Goal: Task Accomplishment & Management: Use online tool/utility

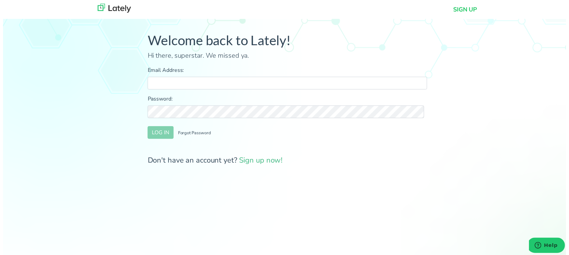
drag, startPoint x: 205, startPoint y: 75, endPoint x: 203, endPoint y: 83, distance: 8.4
click at [204, 79] on div "Email Address:" at bounding box center [287, 79] width 283 height 24
click at [203, 82] on input "Email Address:" at bounding box center [287, 83] width 283 height 13
type input "[PERSON_NAME][EMAIL_ADDRESS][DOMAIN_NAME]"
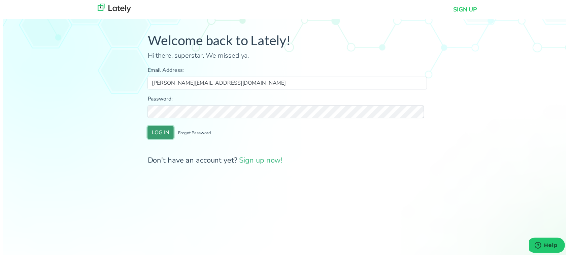
click at [158, 134] on button "LOG IN" at bounding box center [159, 133] width 26 height 13
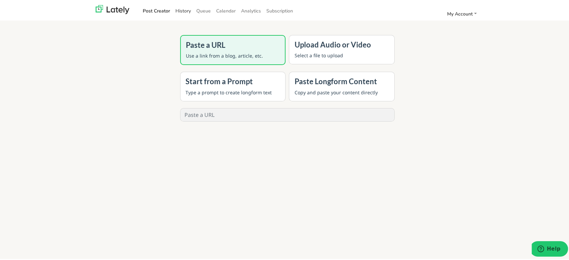
click at [182, 12] on link "History" at bounding box center [183, 9] width 21 height 11
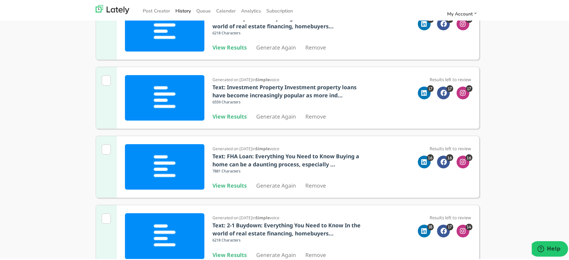
scroll to position [94, 0]
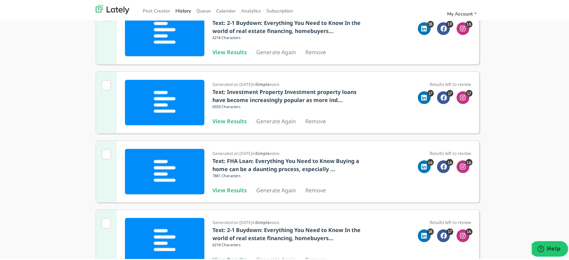
click at [231, 122] on b "View Results" at bounding box center [229, 119] width 34 height 7
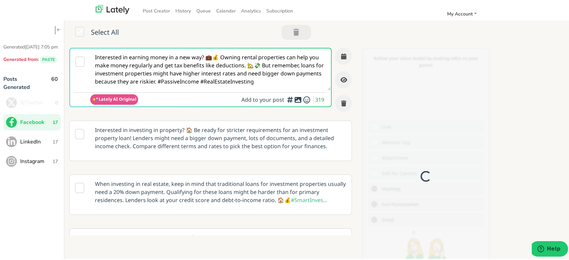
click at [133, 94] on small "Lately AI Original" at bounding box center [114, 98] width 48 height 10
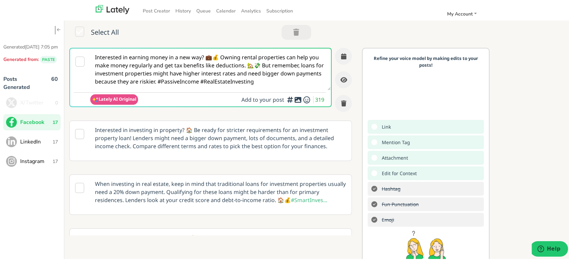
click at [151, 79] on textarea "Interested in earning money in a new way? 💼💰 Owning rental properties can help …" at bounding box center [210, 68] width 240 height 42
click at [43, 143] on span "LinkedIn" at bounding box center [36, 140] width 32 height 8
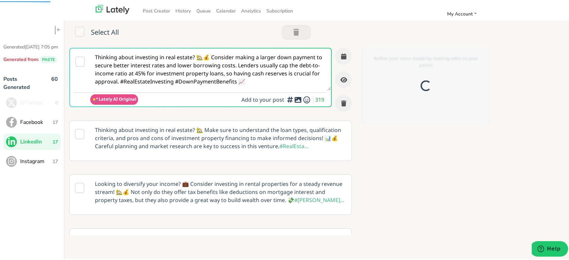
click at [234, 74] on textarea "Thinking about investing in real estate? 🏡💰 Consider making a larger down payme…" at bounding box center [210, 68] width 240 height 42
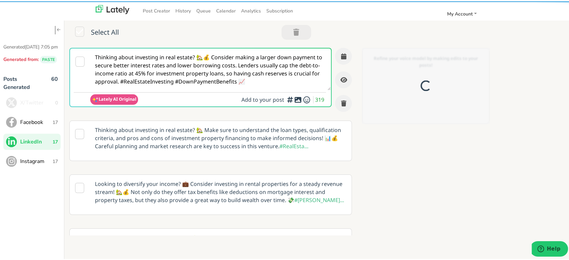
click at [234, 74] on textarea "Thinking about investing in real estate? 🏡💰 Consider making a larger down payme…" at bounding box center [210, 68] width 240 height 42
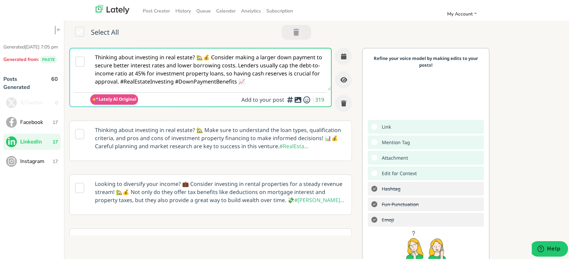
click at [55, 164] on span "17" at bounding box center [55, 160] width 5 height 7
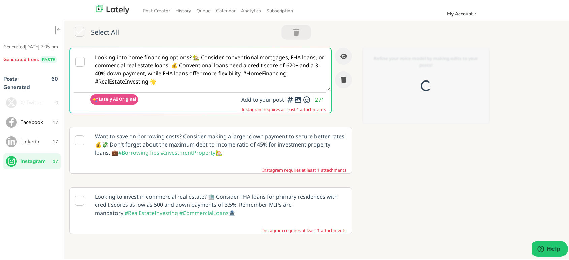
click at [206, 61] on textarea "Looking into home financing options? 🏡 Consider conventional mortgages, FHA loa…" at bounding box center [210, 68] width 240 height 42
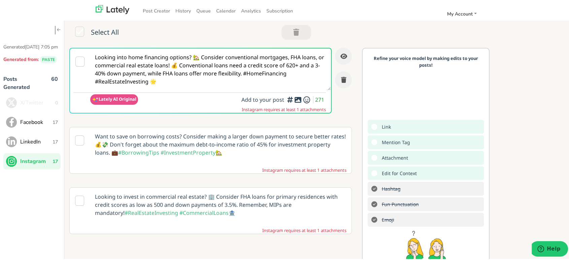
click at [28, 124] on span "Facebook" at bounding box center [36, 121] width 32 height 8
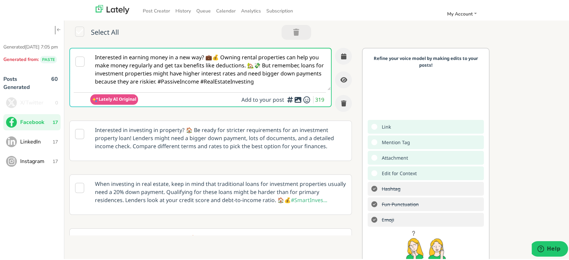
click at [186, 69] on textarea "Interested in earning money in a new way? 💼💰 Owning rental properties can help …" at bounding box center [210, 68] width 240 height 42
paste textarea "@everyone 📢 Want to grow your income with real estate? A Investment Property Lo…"
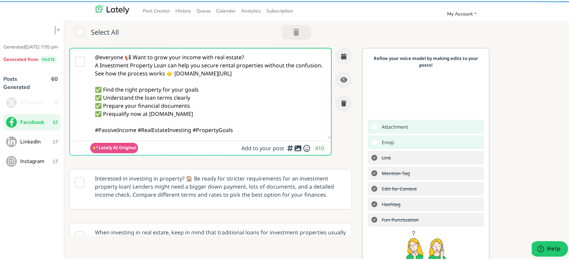
click at [135, 56] on textarea "@everyone 📢 Want to grow your income with real estate? A Investment Property Lo…" at bounding box center [210, 92] width 240 height 90
click at [250, 58] on textarea "@everyone 📢 Want to grow your income with real estate? A Investment Property Lo…" at bounding box center [210, 92] width 240 height 90
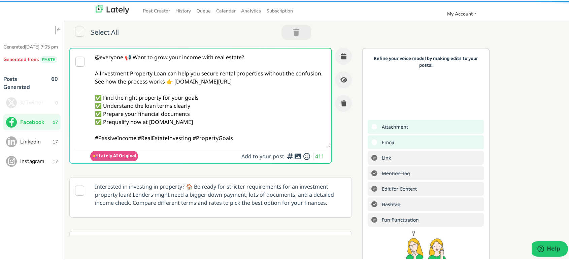
click at [123, 80] on textarea "@everyone 📢 Want to grow your income with real estate? A Investment Property Lo…" at bounding box center [210, 96] width 240 height 98
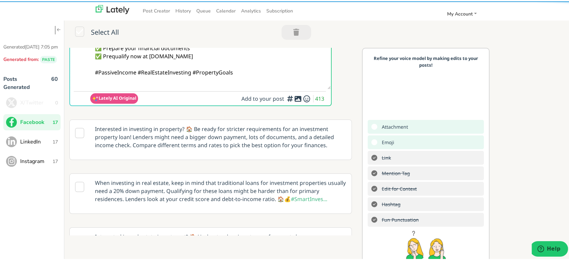
scroll to position [75, 0]
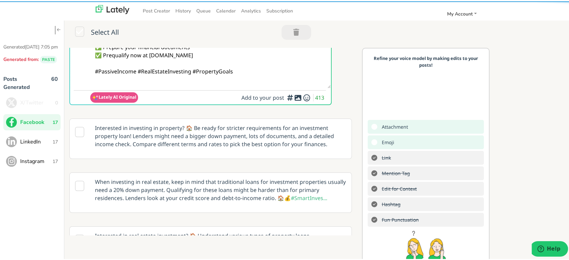
click at [139, 77] on textarea "@everyone 📢 Want to grow your income with real estate? A Investment Property Lo…" at bounding box center [210, 29] width 240 height 114
click at [138, 78] on textarea "@everyone 📢 Want to grow your income with real estate? A Investment Property Lo…" at bounding box center [210, 29] width 240 height 114
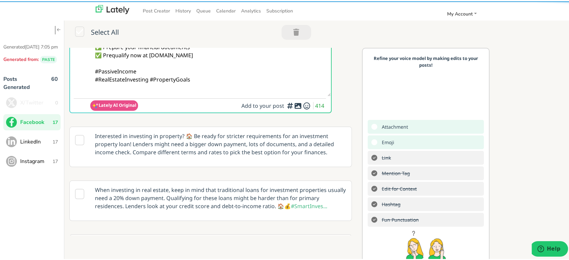
click at [225, 93] on textarea "@everyone 📢 Want to grow your income with real estate? A Investment Property Lo…" at bounding box center [210, 33] width 240 height 123
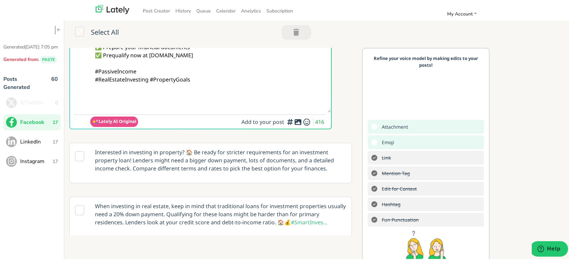
paste textarea "Follow Us On Our Social Media Platforms! Facebook: [URL][DOMAIN_NAME] LinkedIn:…"
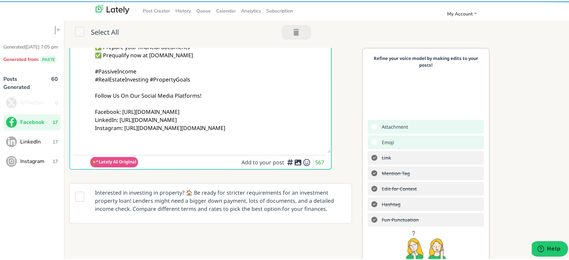
type textarea "@everyone 📢 Want to grow your income with real estate? A Investment Property Lo…"
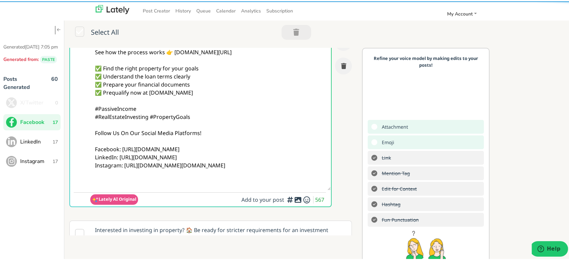
scroll to position [112, 0]
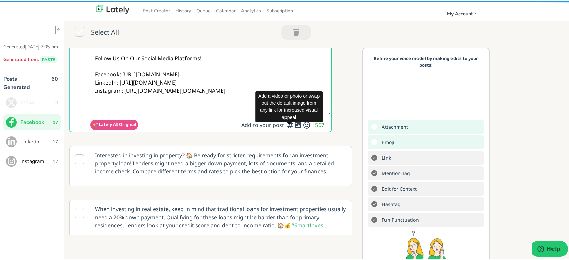
click at [294, 124] on icon at bounding box center [298, 124] width 8 height 0
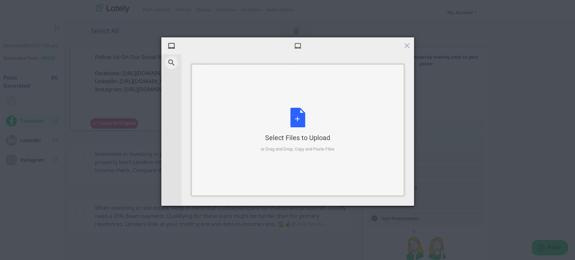
click at [286, 147] on div "or Drag and Drop, Copy and Paste Files" at bounding box center [298, 149] width 74 height 7
click at [407, 35] on div "My Device Web Search Select Files to Upload or Drag and Drop, Copy and Paste Fi…" at bounding box center [287, 130] width 575 height 260
click at [406, 44] on span at bounding box center [406, 45] width 7 height 7
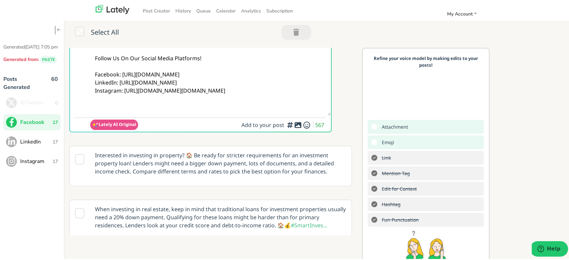
click at [294, 124] on icon at bounding box center [298, 124] width 8 height 0
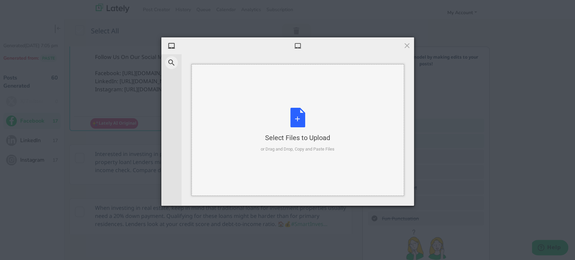
click at [323, 122] on div "Select Files to Upload or Drag and Drop, Copy and Paste Files" at bounding box center [298, 130] width 74 height 45
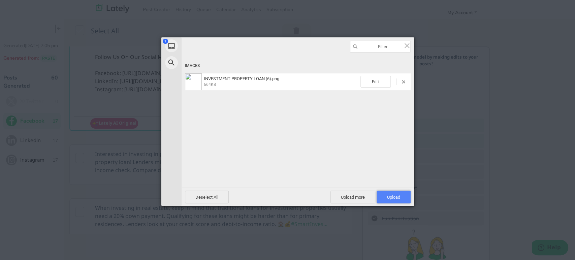
click at [404, 196] on span "Upload 1" at bounding box center [393, 197] width 34 height 13
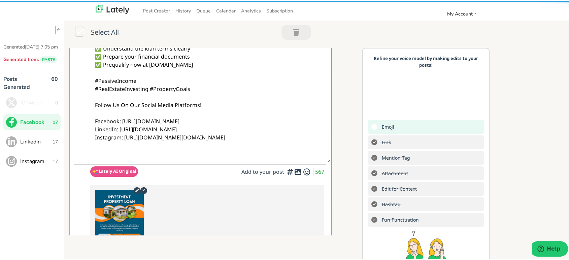
scroll to position [0, 0]
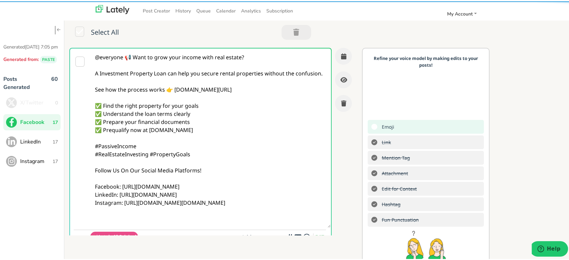
click at [234, 97] on textarea "@everyone 📢 Want to grow your income with real estate? A Investment Property Lo…" at bounding box center [210, 136] width 240 height 179
click at [341, 53] on icon "button" at bounding box center [343, 55] width 5 height 6
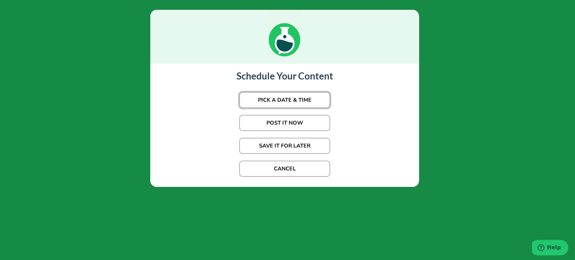
click at [283, 104] on button "PICK A DATE & TIME" at bounding box center [284, 100] width 91 height 16
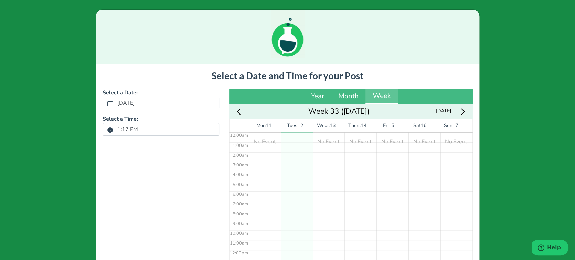
click at [126, 126] on label "1:17 PM" at bounding box center [127, 129] width 29 height 11
click at [113, 126] on button "1:17 PM" at bounding box center [110, 129] width 6 height 9
click at [118, 155] on button "Increment" at bounding box center [118, 158] width 7 height 7
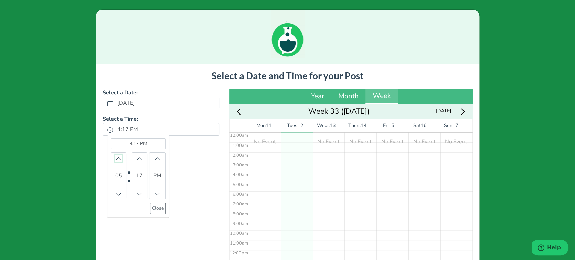
click at [118, 155] on button "Increment" at bounding box center [118, 158] width 7 height 7
click at [116, 190] on button "Decrement" at bounding box center [118, 193] width 7 height 7
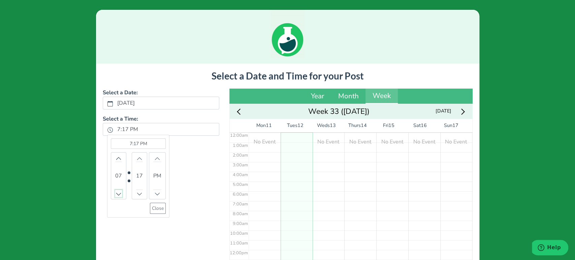
click at [116, 190] on button "Decrement" at bounding box center [118, 193] width 7 height 7
click at [136, 177] on bdi "17" at bounding box center [139, 176] width 7 height 8
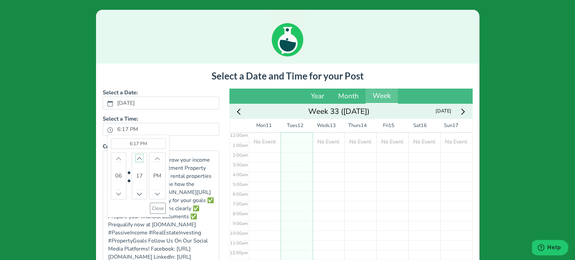
click at [137, 157] on icon "chevron up" at bounding box center [139, 158] width 5 height 5
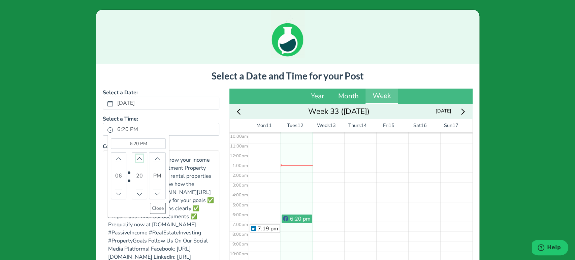
scroll to position [99, 0]
click at [137, 157] on icon "chevron up" at bounding box center [139, 158] width 5 height 5
click at [137, 158] on icon "chevron up" at bounding box center [139, 158] width 5 height 5
click at [136, 158] on icon "chevron up" at bounding box center [139, 158] width 6 height 3
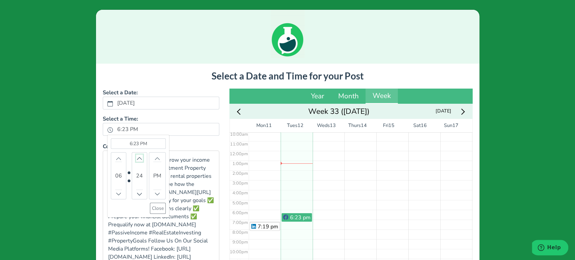
click at [136, 158] on icon "chevron up" at bounding box center [139, 158] width 6 height 3
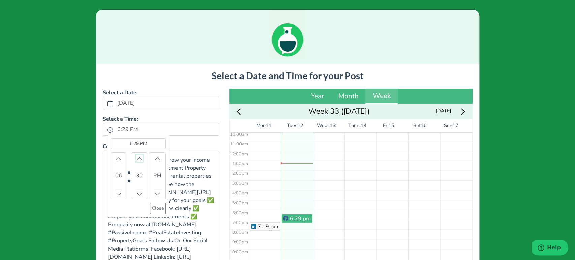
click at [136, 158] on icon "chevron up" at bounding box center [139, 158] width 6 height 3
click at [160, 209] on button "Close" at bounding box center [158, 208] width 16 height 11
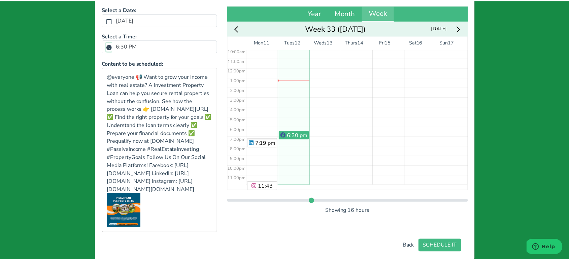
scroll to position [123, 0]
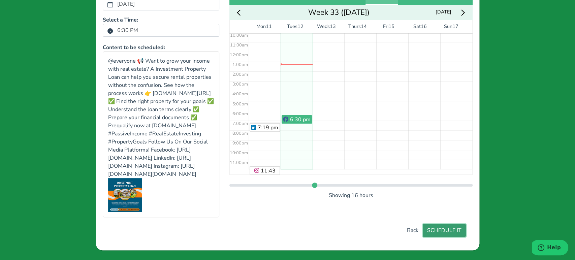
click at [447, 228] on button "SCHEDULE IT" at bounding box center [444, 230] width 43 height 13
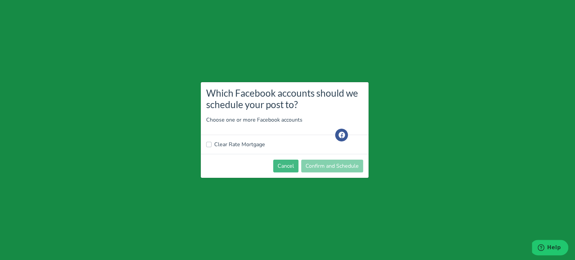
click at [242, 145] on label "Clear Rate Mortgage" at bounding box center [239, 144] width 51 height 8
click at [211, 145] on input "Clear Rate Mortgage" at bounding box center [208, 143] width 5 height 7
checkbox input "true"
click at [324, 161] on button "Confirm and Schedule" at bounding box center [332, 166] width 62 height 13
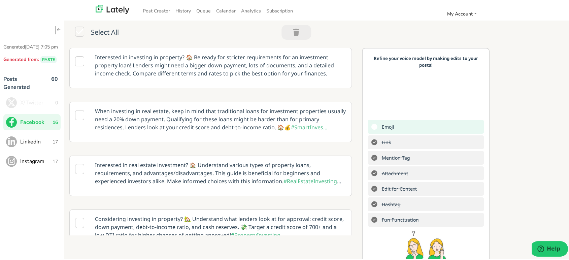
click at [51, 142] on button "LinkedIn 17" at bounding box center [31, 140] width 57 height 16
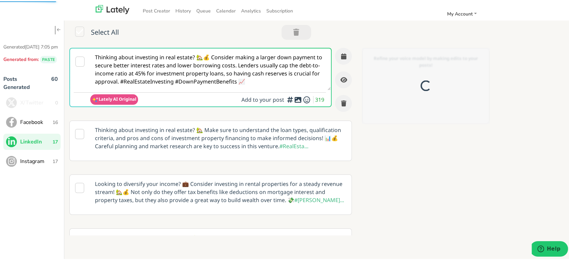
scroll to position [0, 0]
click at [203, 82] on textarea "Thinking about investing in real estate? 🏡💰 Consider making a larger down payme…" at bounding box center [210, 68] width 240 height 42
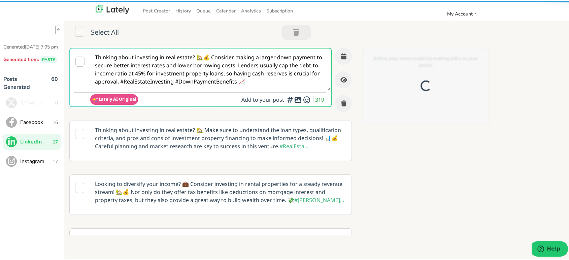
click at [203, 82] on textarea "Thinking about investing in real estate? 🏡💰 Consider making a larger down payme…" at bounding box center [210, 68] width 240 height 42
paste textarea "@linkedinmembers 📢 Ready to expand into real estate? A Investment Property Loan…"
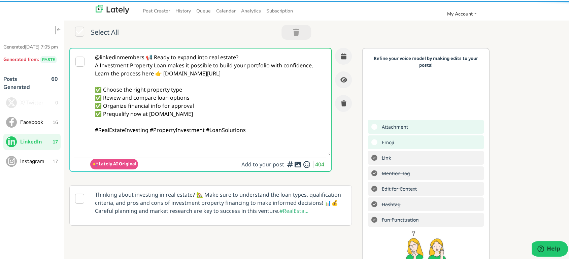
click at [248, 49] on textarea "@linkedinmembers 📢 Ready to expand into real estate? A Investment Property Loan…" at bounding box center [210, 100] width 240 height 106
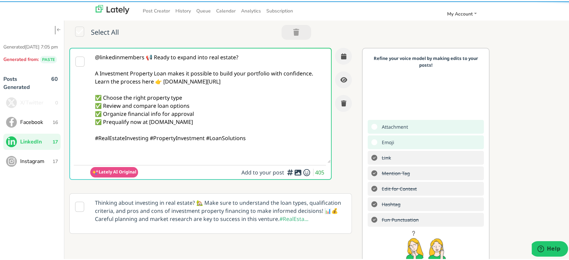
click at [312, 75] on textarea "@linkedinmembers 📢 Ready to expand into real estate? A Investment Property Loan…" at bounding box center [210, 104] width 240 height 114
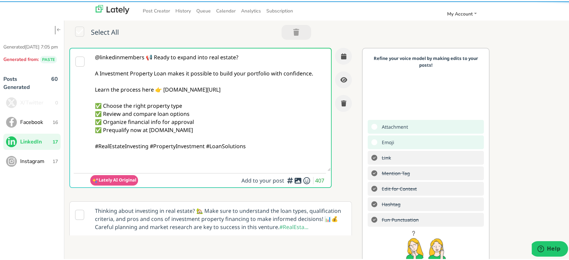
click at [150, 148] on textarea "@linkedinmembers 📢 Ready to expand into real estate? A Investment Property Loan…" at bounding box center [210, 108] width 240 height 123
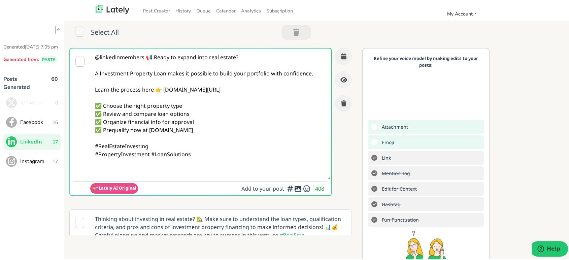
click at [61, 1] on nav "Post Creator History Queue Calendar Analytics Subscription My Account Settings …" at bounding box center [287, 9] width 575 height 19
click at [212, 128] on textarea "@linkedinmembers 📢 Ready to expand into real estate? A Investment Property Loan…" at bounding box center [210, 112] width 240 height 131
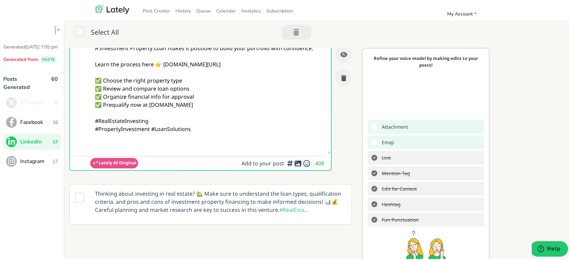
scroll to position [37, 0]
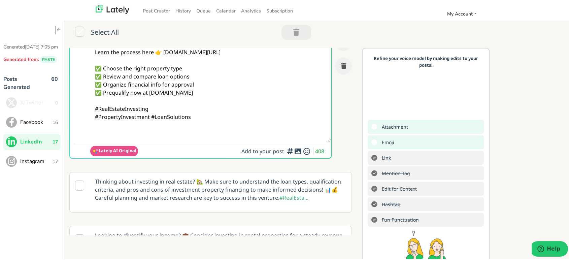
click at [137, 131] on textarea "@linkedinmembers 📢 Ready to expand into real estate? A Investment Property Loan…" at bounding box center [210, 75] width 240 height 131
paste textarea "Follow Us On Our Social Media Platforms! Facebook: [URL][DOMAIN_NAME] LinkedIn:…"
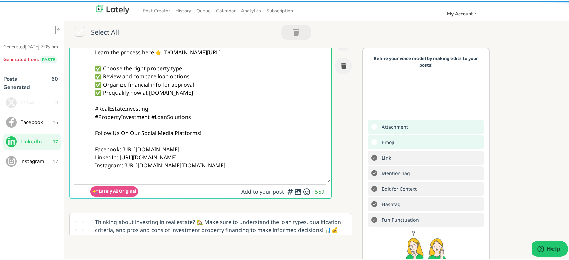
type textarea "@linkedinmembers 📢 Ready to expand into real estate? A Investment Property Loan…"
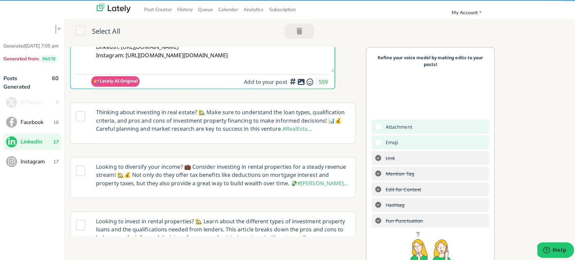
scroll to position [150, 0]
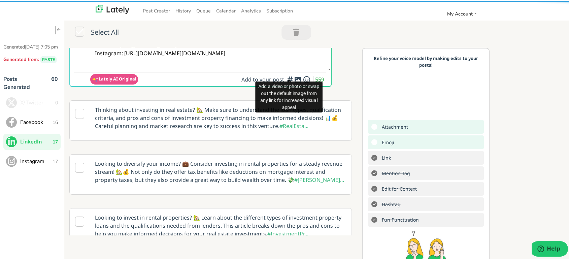
click at [294, 78] on icon at bounding box center [298, 78] width 8 height 0
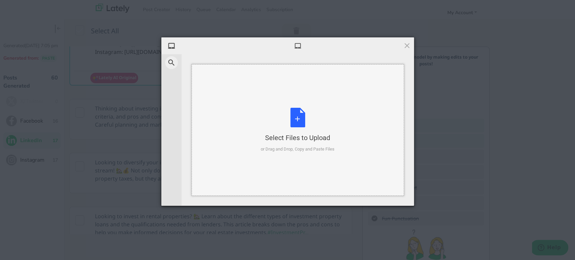
click at [293, 123] on div "Select Files to Upload or Drag and Drop, Copy and Paste Files" at bounding box center [298, 130] width 74 height 45
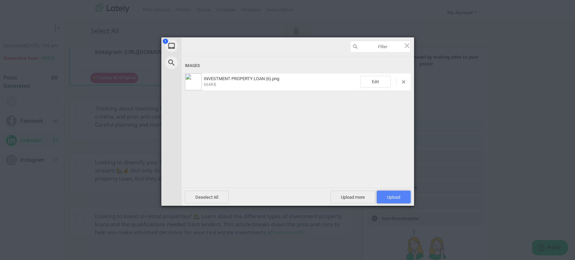
click at [399, 196] on span "Upload 1" at bounding box center [393, 197] width 13 height 5
click at [517, 153] on div "My Device Web Search Uploading INVESTMENT PROPERTY LOAN (6).png 0.00B / 664KB D…" at bounding box center [287, 130] width 575 height 260
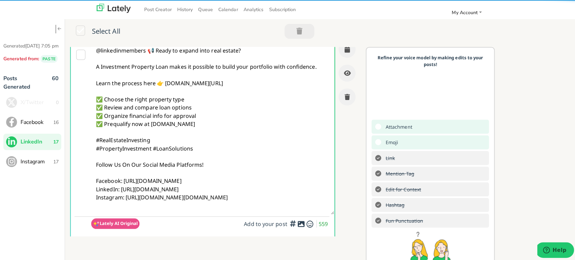
scroll to position [0, 0]
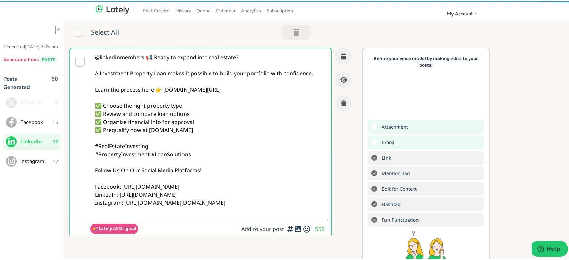
click at [180, 81] on textarea "@linkedinmembers 📢 Ready to expand into real estate? A Investment Property Loan…" at bounding box center [210, 132] width 240 height 171
click at [337, 60] on button "button" at bounding box center [343, 54] width 17 height 17
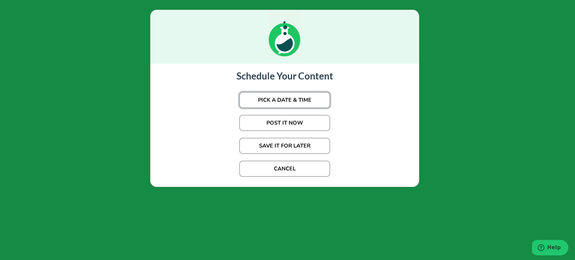
click at [278, 102] on button "PICK A DATE & TIME" at bounding box center [284, 100] width 91 height 16
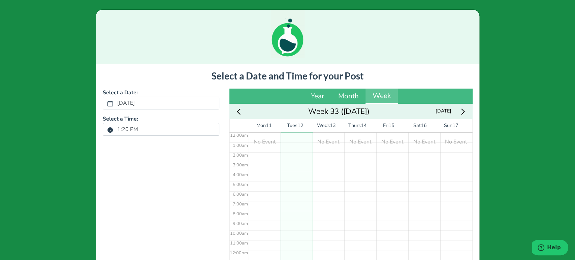
click at [130, 126] on label "1:20 PM" at bounding box center [127, 129] width 29 height 11
click at [113, 126] on button "1:20 PM" at bounding box center [110, 129] width 6 height 9
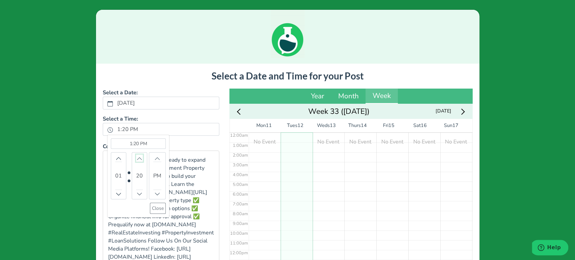
click at [137, 158] on icon "chevron up" at bounding box center [139, 158] width 5 height 5
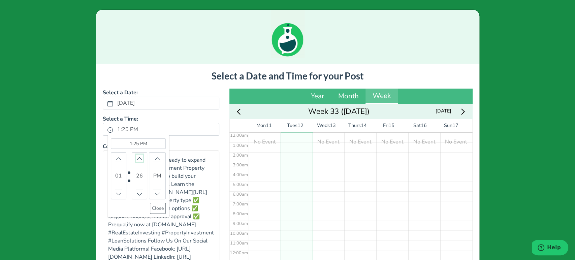
click at [137, 158] on icon "chevron up" at bounding box center [139, 158] width 5 height 5
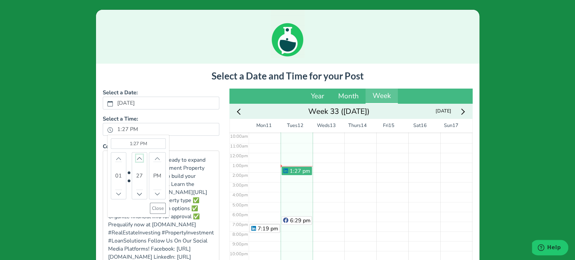
scroll to position [99, 0]
click at [137, 158] on icon "chevron up" at bounding box center [139, 158] width 5 height 5
click at [136, 158] on icon "chevron up" at bounding box center [139, 158] width 6 height 3
click at [137, 157] on icon "chevron up" at bounding box center [139, 158] width 5 height 5
click at [116, 156] on icon "chevron up" at bounding box center [118, 158] width 5 height 5
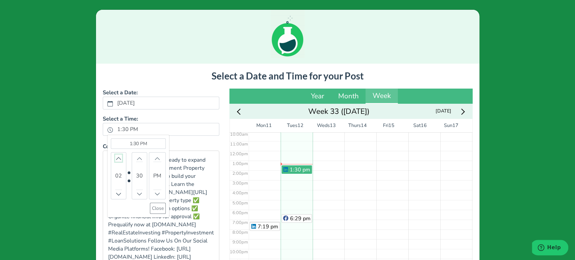
click at [116, 156] on icon "chevron up" at bounding box center [118, 158] width 5 height 5
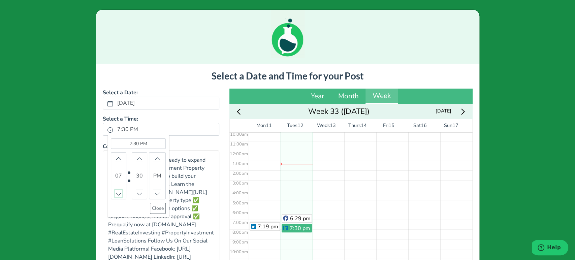
click at [115, 191] on button "Decrement" at bounding box center [118, 193] width 7 height 7
click at [162, 207] on div "6:30 PM (Selected time) 06 30 PM Close" at bounding box center [138, 176] width 62 height 83
click at [158, 207] on button "Close" at bounding box center [158, 208] width 16 height 11
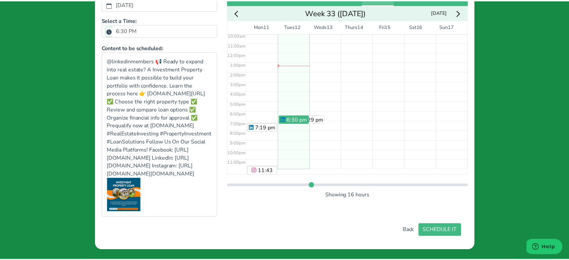
scroll to position [123, 0]
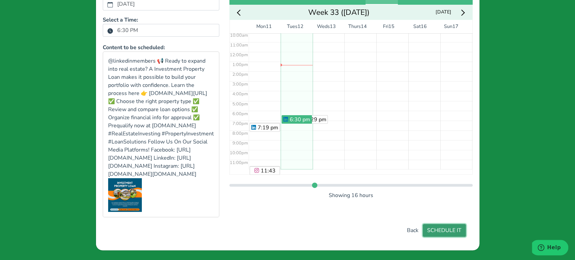
click at [441, 229] on button "SCHEDULE IT" at bounding box center [444, 230] width 43 height 13
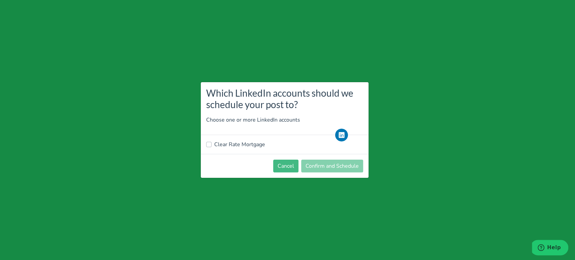
click at [236, 147] on label "Clear Rate Mortgage" at bounding box center [239, 144] width 51 height 8
click at [211, 147] on input "Clear Rate Mortgage" at bounding box center [208, 143] width 5 height 7
checkbox input "true"
click at [363, 175] on footer "Cancel Confirm and Schedule" at bounding box center [285, 166] width 168 height 24
click at [353, 171] on button "Confirm and Schedule" at bounding box center [332, 166] width 62 height 13
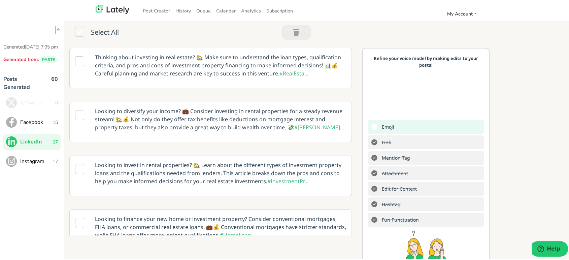
click at [233, 67] on p "Thinking about investing in real estate? 🏡 Make sure to understand the loan typ…" at bounding box center [220, 64] width 261 height 34
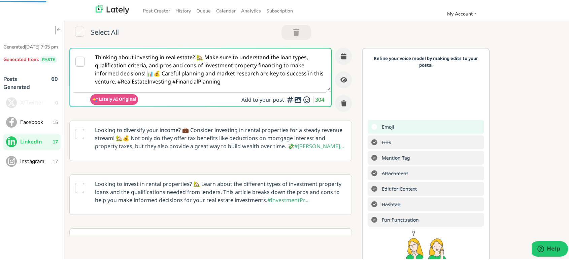
click at [27, 164] on span "Instagram" at bounding box center [36, 160] width 32 height 8
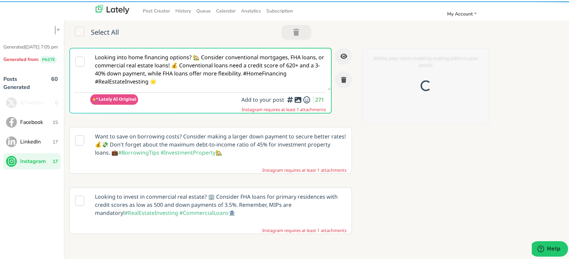
scroll to position [0, 0]
click at [166, 68] on textarea "Looking into home financing options? 🏡 Consider conventional mortgages, FHA loa…" at bounding box center [210, 68] width 240 height 42
click at [166, 69] on textarea "Looking into home financing options? 🏡 Consider conventional mortgages, FHA loa…" at bounding box center [210, 68] width 240 height 42
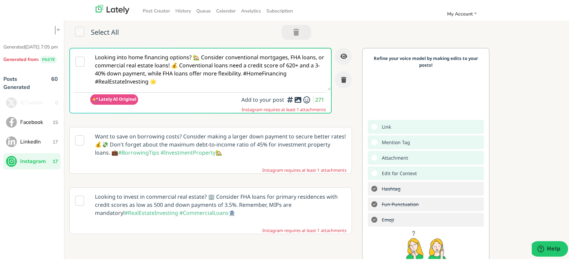
click at [166, 69] on textarea "Looking into home financing options? 🏡 Consider conventional mortgages, FHA loa…" at bounding box center [210, 68] width 240 height 42
paste textarea "📢 @homebuyers & @realestateinvestors — Want property income? A Investment Prope…"
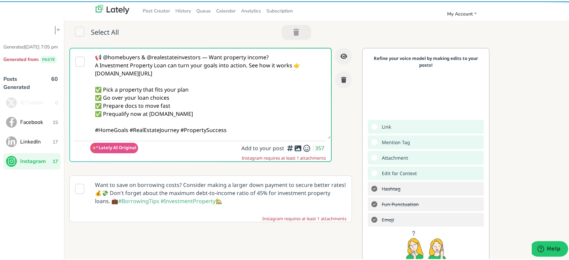
click at [208, 58] on textarea "📢 @homebuyers & @realestateinvestors — Want property income? A Investment Prope…" at bounding box center [210, 92] width 240 height 90
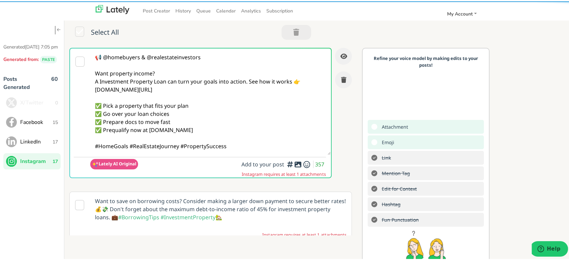
click at [170, 77] on textarea "📢 @homebuyers & @realestateinvestors Want property income? A Investment Propert…" at bounding box center [210, 100] width 240 height 106
click at [162, 71] on textarea "📢 @homebuyers & @realestateinvestors Want property income? A Investment Propert…" at bounding box center [210, 100] width 240 height 106
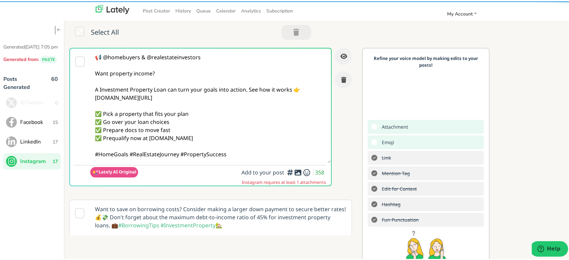
click at [191, 97] on textarea "📢 @homebuyers & @realestateinvestors Want property income? A Investment Propert…" at bounding box center [210, 104] width 240 height 114
click at [128, 155] on textarea "📢 @homebuyers & @realestateinvestors Want property income? A Investment Propert…" at bounding box center [210, 104] width 240 height 114
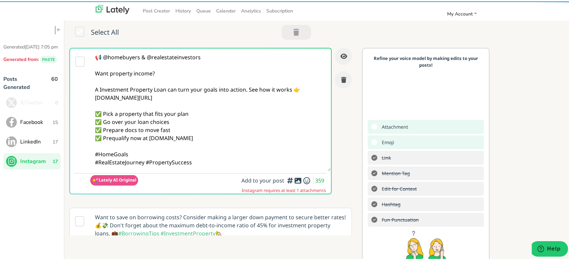
click at [200, 159] on textarea "📢 @homebuyers & @realestateinvestors Want property income? A Investment Propert…" at bounding box center [210, 108] width 240 height 123
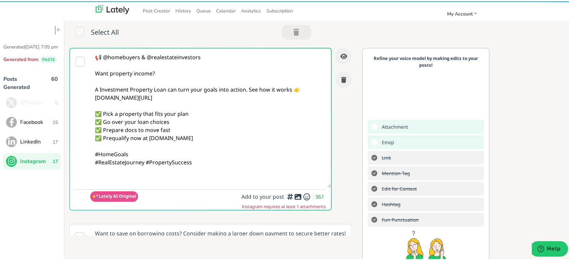
paste textarea "Follow Us On Our Social Media Platforms! Facebook: [URL][DOMAIN_NAME] LinkedIn:…"
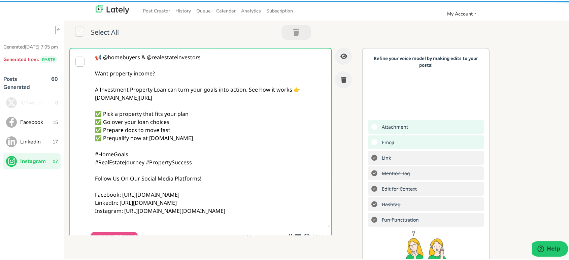
type textarea "📢 @homebuyers & @realestateinvestors Want property income? A Investment Propert…"
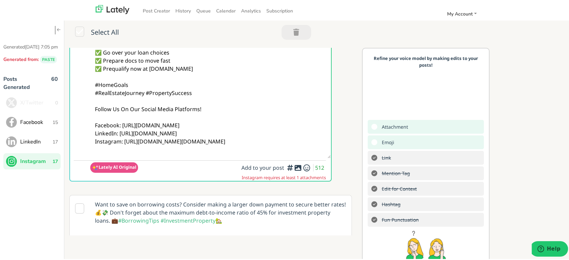
scroll to position [112, 0]
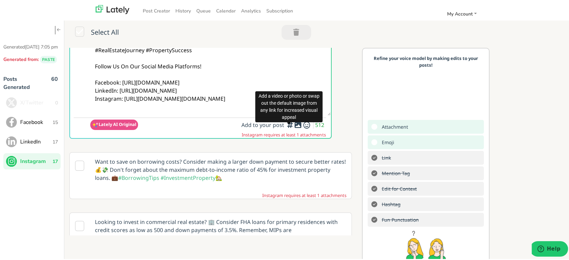
click at [294, 124] on icon at bounding box center [298, 124] width 8 height 0
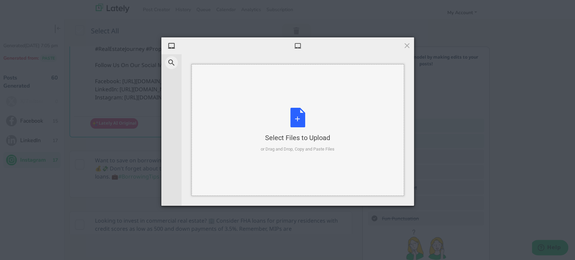
click at [277, 144] on div "Select Files to Upload or Drag and Drop, Copy and Paste Files" at bounding box center [298, 130] width 74 height 45
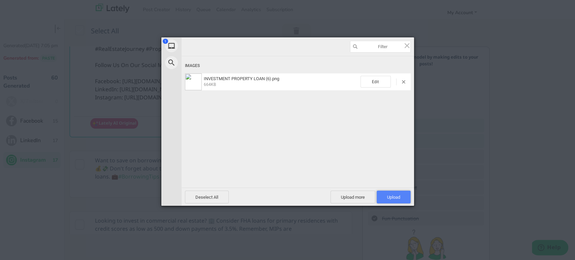
click at [393, 198] on span "Upload 1" at bounding box center [393, 197] width 13 height 5
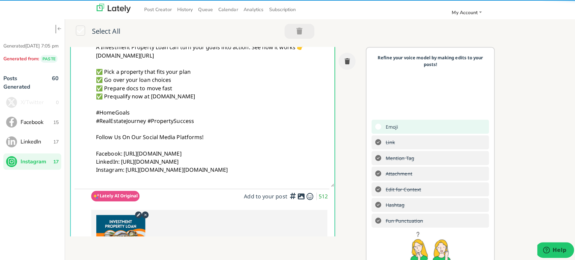
scroll to position [0, 0]
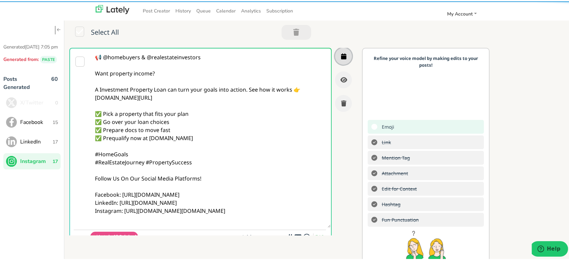
click at [335, 55] on button "button" at bounding box center [343, 54] width 17 height 17
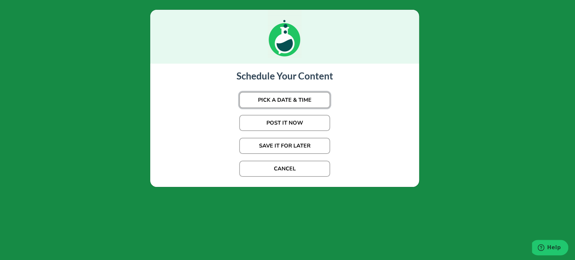
click at [280, 99] on button "PICK A DATE & TIME" at bounding box center [284, 100] width 91 height 16
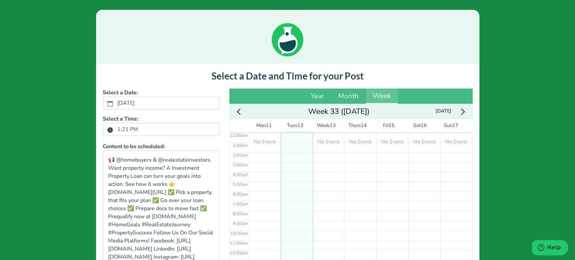
click at [136, 129] on label "1:21 PM" at bounding box center [127, 129] width 29 height 11
click at [113, 129] on button "1:21 PM" at bounding box center [110, 129] width 6 height 9
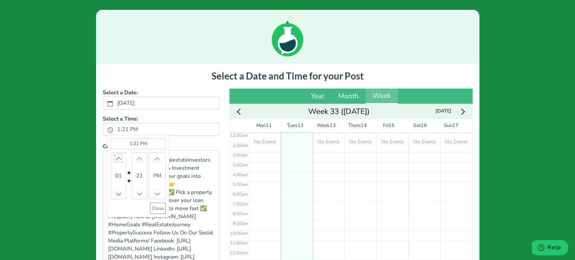
click at [116, 156] on icon "chevron up" at bounding box center [118, 158] width 5 height 5
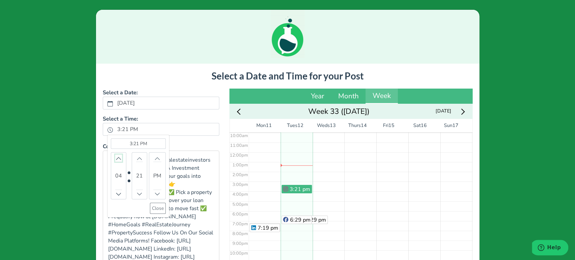
click at [116, 156] on icon "chevron up" at bounding box center [118, 158] width 5 height 5
click at [137, 159] on icon "chevron up" at bounding box center [139, 158] width 5 height 5
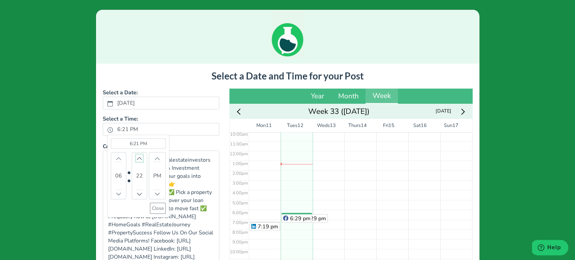
click at [137, 159] on icon "chevron up" at bounding box center [139, 158] width 5 height 5
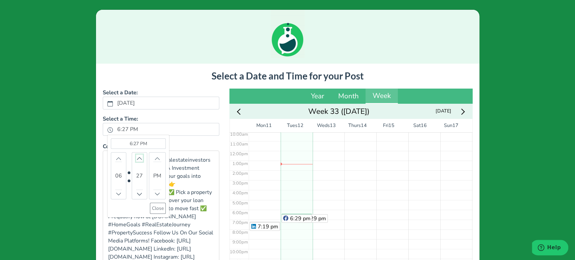
click at [137, 159] on icon "chevron up" at bounding box center [139, 158] width 5 height 5
click at [136, 156] on button "Increment" at bounding box center [139, 158] width 7 height 7
click at [155, 210] on button "Close" at bounding box center [158, 208] width 16 height 11
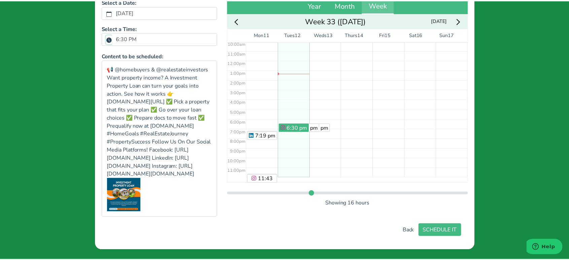
scroll to position [123, 0]
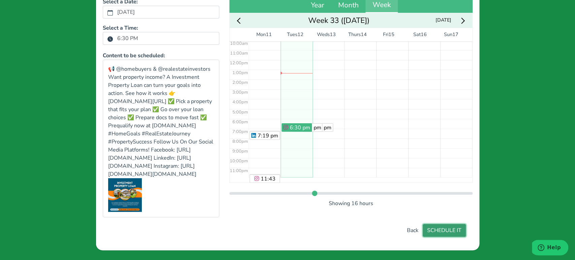
click at [423, 231] on button "SCHEDULE IT" at bounding box center [444, 230] width 43 height 13
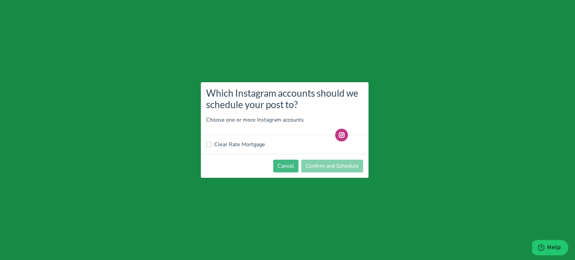
click at [235, 146] on label "Clear Rate Mortgage" at bounding box center [239, 144] width 51 height 8
click at [211, 146] on input "Clear Rate Mortgage" at bounding box center [208, 143] width 5 height 7
checkbox input "true"
click at [323, 164] on button "Confirm and Schedule" at bounding box center [332, 166] width 62 height 13
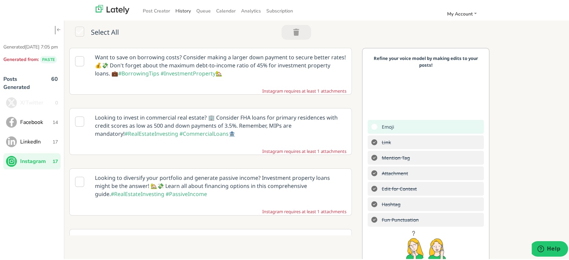
click at [179, 12] on link "History" at bounding box center [183, 9] width 21 height 11
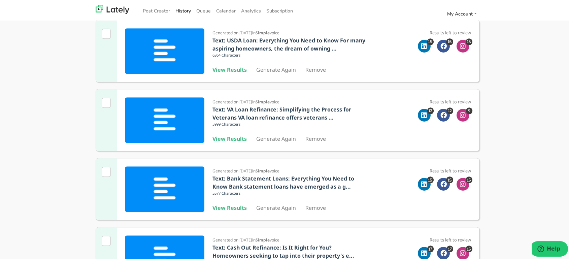
scroll to position [543, 0]
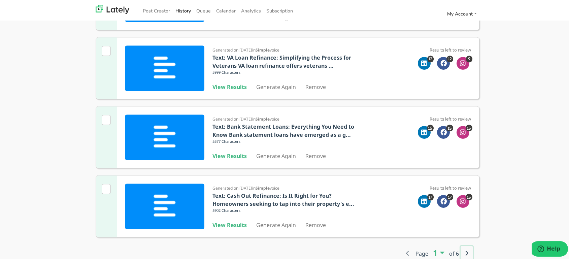
click at [465, 234] on button "button" at bounding box center [467, 251] width 12 height 15
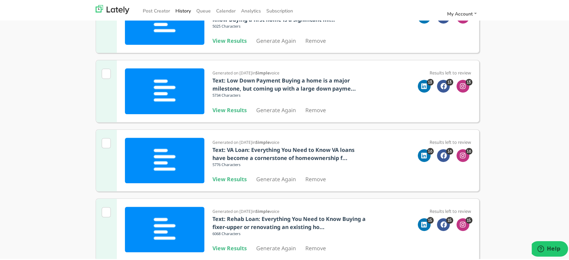
scroll to position [131, 0]
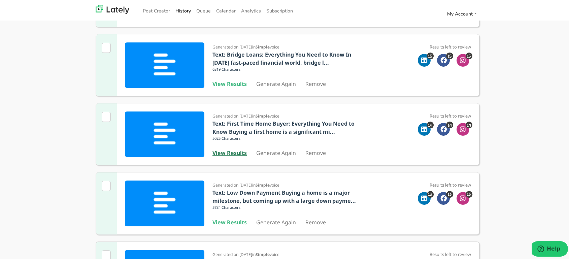
click at [234, 153] on b "View Results" at bounding box center [229, 151] width 34 height 7
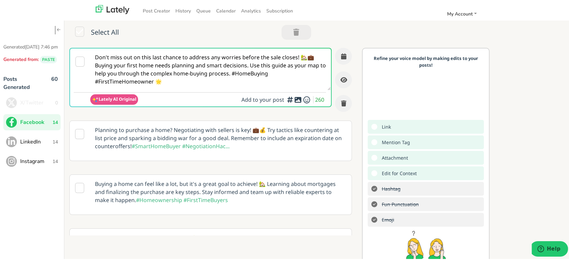
click at [175, 73] on textarea "Don't miss out on this last chance to address any worries before the sale close…" at bounding box center [210, 68] width 240 height 42
click at [169, 74] on textarea "Don't miss out on this last chance to address any worries before the sale close…" at bounding box center [210, 68] width 240 height 42
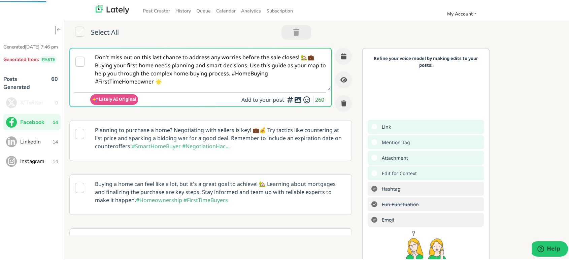
click at [38, 145] on button "LinkedIn 14" at bounding box center [31, 140] width 57 height 16
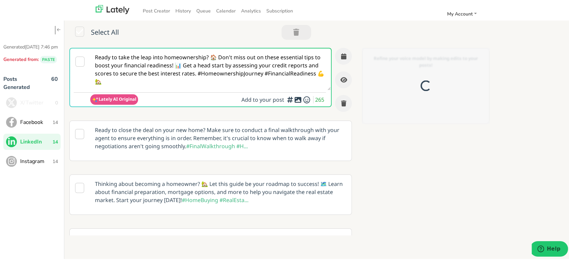
click at [229, 42] on div "Select All" at bounding box center [191, 33] width 255 height 28
click at [223, 56] on textarea "Ready to take the leap into homeownership? 🏠 Don't miss out on these essential …" at bounding box center [210, 68] width 240 height 42
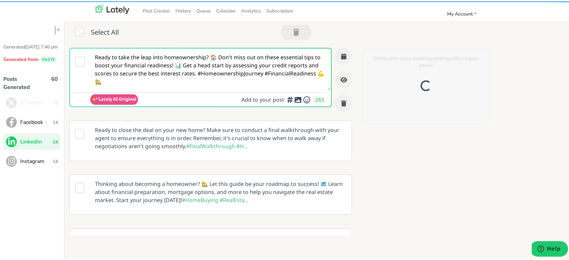
click at [45, 164] on span "Instagram" at bounding box center [36, 160] width 32 height 8
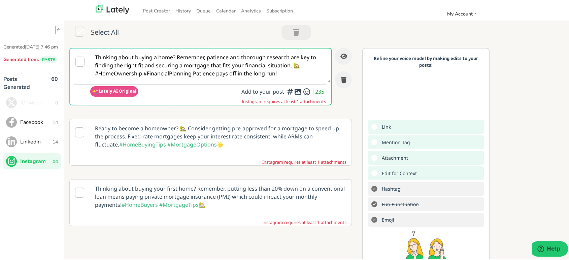
click at [155, 72] on textarea "Thinking about buying a home? Remember, patience and thorough research are key …" at bounding box center [210, 64] width 240 height 34
click at [43, 142] on button "LinkedIn 14" at bounding box center [31, 140] width 57 height 16
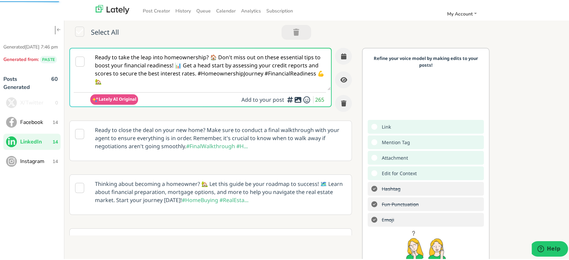
click at [38, 164] on span "Instagram" at bounding box center [36, 160] width 32 height 8
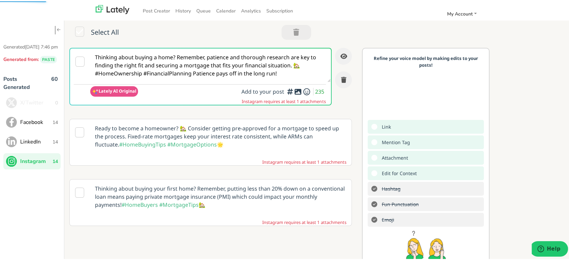
click at [26, 121] on button "Facebook 14" at bounding box center [31, 121] width 57 height 16
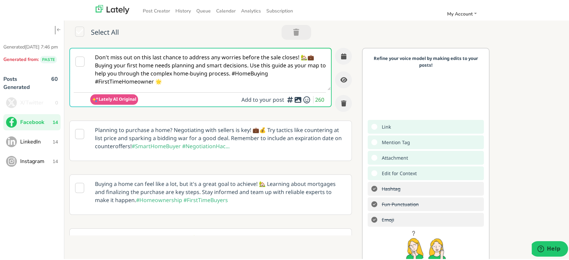
click at [263, 54] on textarea "Don't miss out on this last chance to address any worries before the sale close…" at bounding box center [210, 68] width 240 height 42
paste textarea "@everyone Ready to own your first home? 🏡 A First-Time Homebuyer Loan can help …"
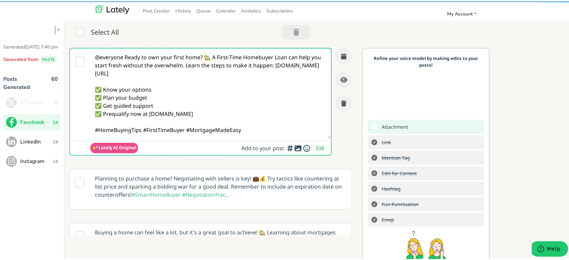
click at [124, 58] on textarea "@everyone Ready to own your first home? 🏡 A First-Time Homebuyer Loan can help …" at bounding box center [210, 92] width 240 height 90
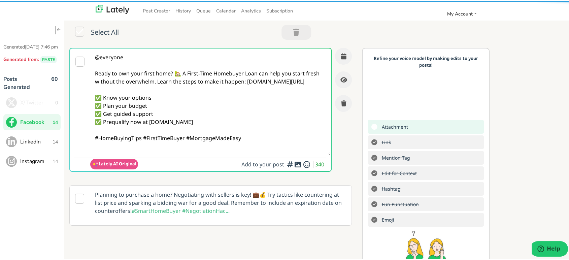
click at [181, 73] on textarea "@everyone Ready to own your first home? 🏡 A First-Time Homebuyer Loan can help …" at bounding box center [210, 100] width 240 height 106
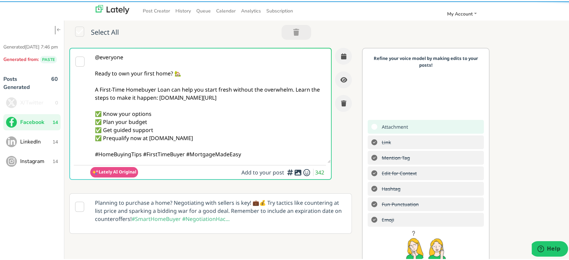
click at [294, 88] on textarea "@everyone Ready to own your first home? 🏡 A First-Time Homebuyer Loan can help …" at bounding box center [210, 104] width 240 height 114
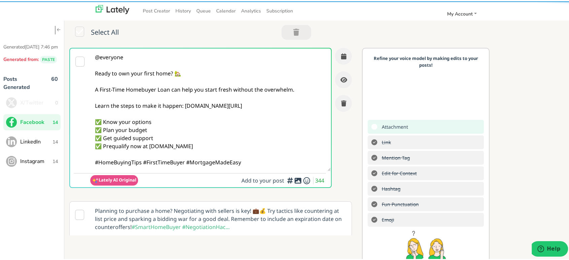
click at [143, 160] on textarea "@everyone Ready to own your first home? 🏡 A First-Time Homebuyer Loan can help …" at bounding box center [210, 108] width 240 height 123
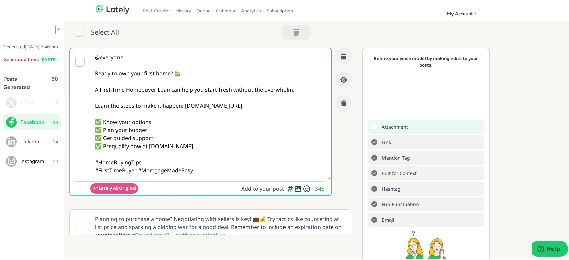
click at [222, 173] on textarea "@everyone Ready to own your first home? 🏡 A First-Time Homebuyer Loan can help …" at bounding box center [210, 112] width 240 height 131
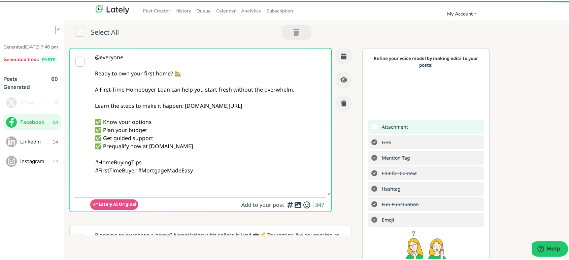
paste textarea "Follow Us On Our Social Media Platforms! Facebook: [URL][DOMAIN_NAME] LinkedIn:…"
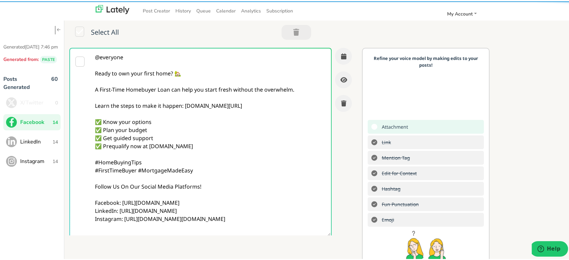
type textarea "@everyone Ready to own your first home? 🏡 A First-Time Homebuyer Loan can help …"
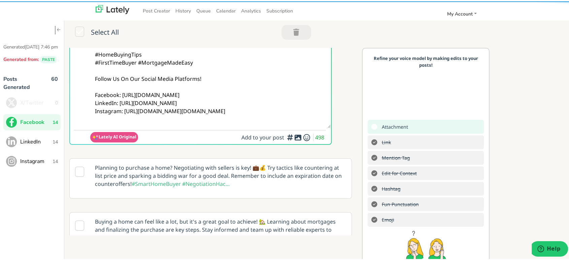
scroll to position [112, 0]
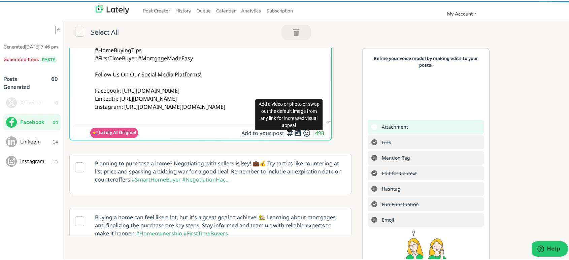
click at [294, 132] on icon at bounding box center [298, 132] width 8 height 0
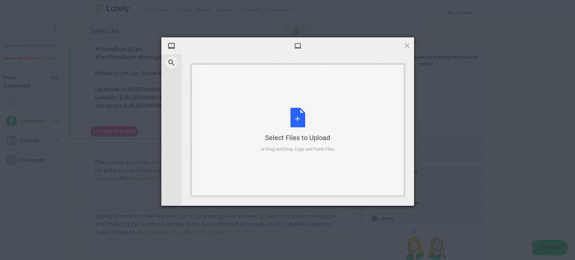
click at [337, 130] on div "Select Files to Upload or Drag and Drop, Copy and Paste Files" at bounding box center [298, 129] width 212 height 131
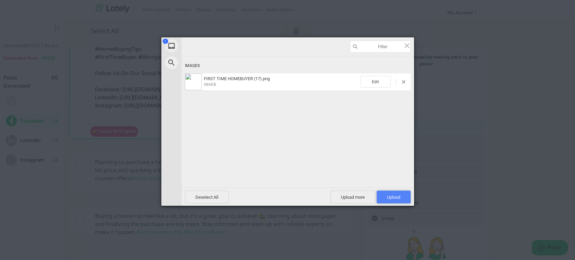
click at [393, 200] on span "Upload 1" at bounding box center [393, 197] width 34 height 13
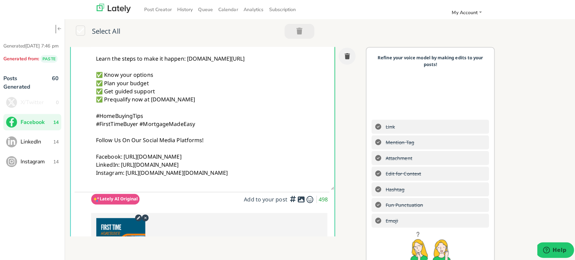
scroll to position [0, 0]
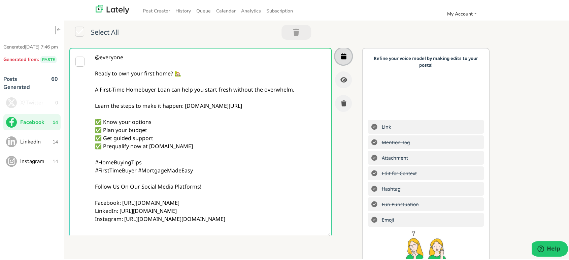
click at [336, 59] on button "button" at bounding box center [343, 54] width 17 height 17
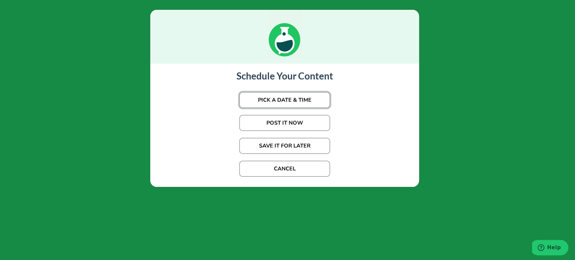
click at [286, 102] on button "PICK A DATE & TIME" at bounding box center [284, 100] width 91 height 16
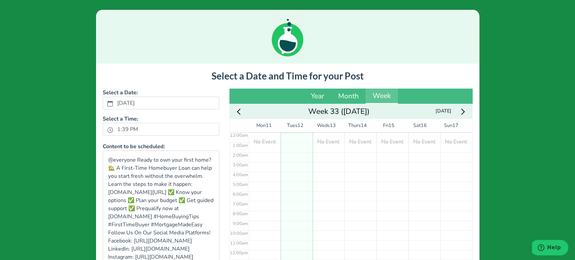
click at [142, 112] on form "Select a Date: [DATE] Select a Time: 1:39 PM" at bounding box center [161, 112] width 117 height 47
click at [139, 105] on label "[DATE]" at bounding box center [126, 102] width 26 height 11
click at [113, 105] on button "[DATE]" at bounding box center [110, 103] width 6 height 9
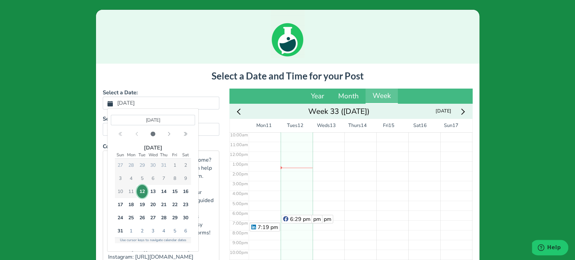
scroll to position [99, 0]
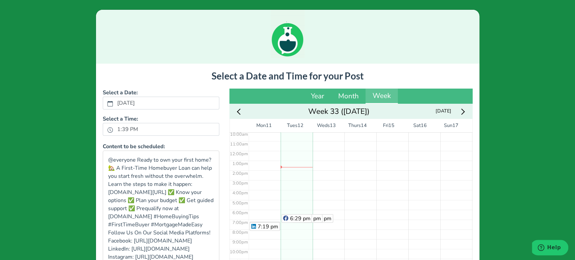
click at [192, 55] on div at bounding box center [287, 37] width 383 height 54
click at [134, 134] on label "1:39 PM" at bounding box center [127, 129] width 29 height 11
click at [113, 134] on button "1:39 PM" at bounding box center [110, 129] width 6 height 9
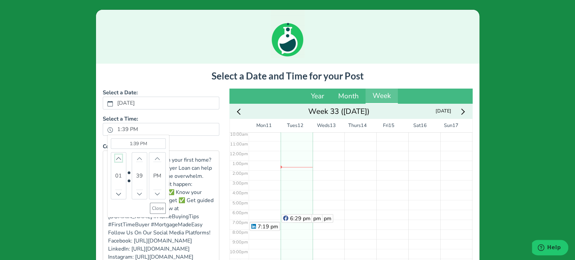
click at [116, 157] on icon "chevron up" at bounding box center [118, 158] width 5 height 5
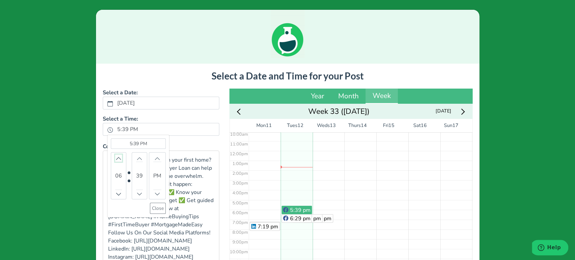
click at [116, 157] on icon "chevron up" at bounding box center [118, 158] width 5 height 5
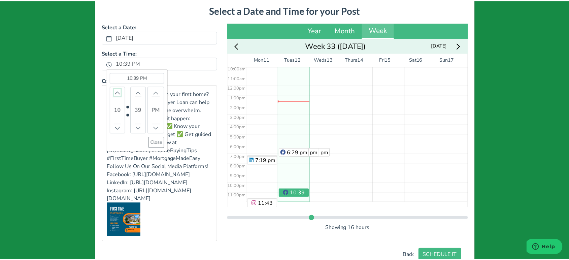
scroll to position [114, 0]
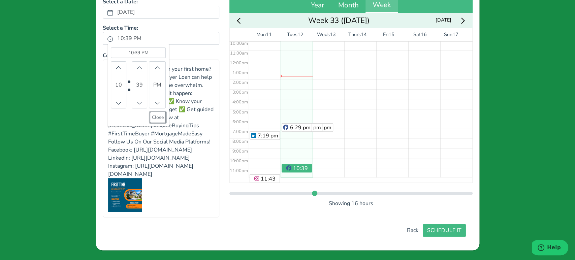
click at [160, 112] on button "Close" at bounding box center [158, 117] width 16 height 11
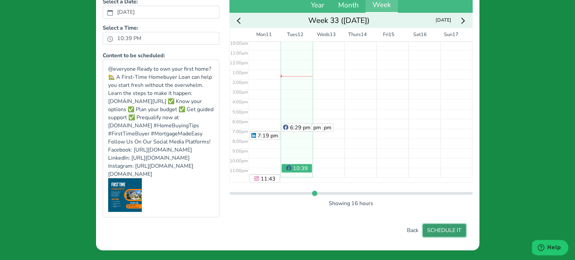
click at [439, 224] on button "SCHEDULE IT" at bounding box center [444, 230] width 43 height 13
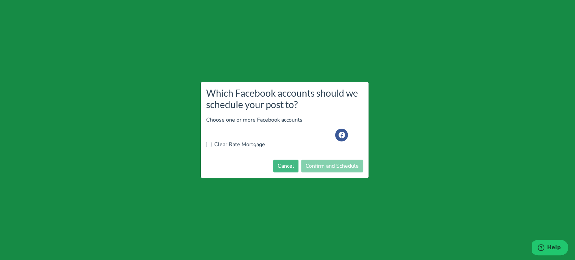
click at [234, 143] on label "Clear Rate Mortgage" at bounding box center [239, 144] width 51 height 8
click at [211, 143] on input "Clear Rate Mortgage" at bounding box center [208, 143] width 5 height 7
checkbox input "true"
click at [333, 169] on button "Confirm and Schedule" at bounding box center [332, 166] width 62 height 13
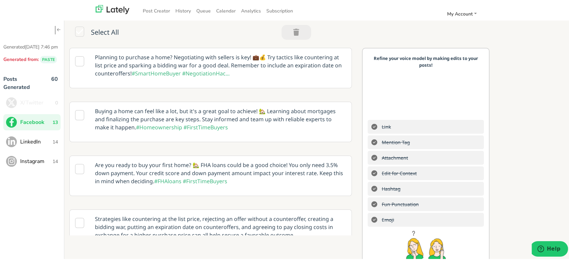
click at [27, 149] on button "LinkedIn 14" at bounding box center [31, 140] width 57 height 16
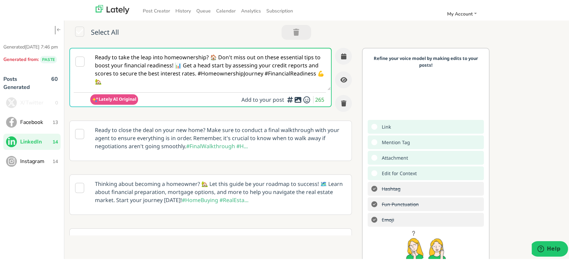
scroll to position [0, 0]
click at [145, 72] on textarea "Ready to take the leap into homeownership? 🏠 Don't miss out on these essential …" at bounding box center [210, 68] width 240 height 42
paste textarea "@linkedinmembers Your first home doesn’t have to feel out of reach. 🏠 A First-T…"
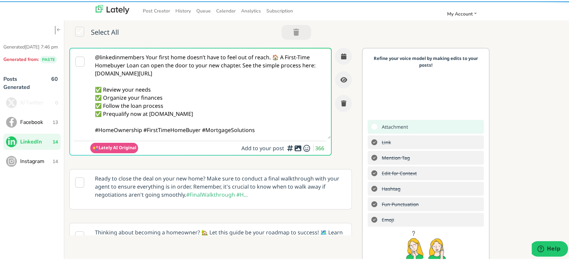
click at [146, 56] on textarea "@linkedinmembers Your first home doesn’t have to feel out of reach. 🏠 A First-T…" at bounding box center [210, 92] width 240 height 90
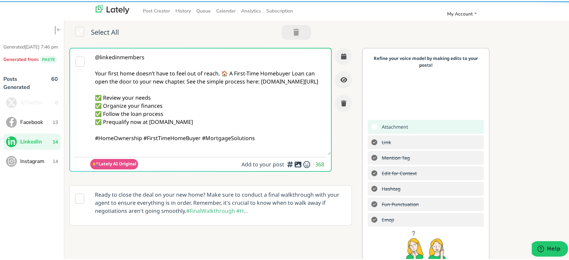
click at [228, 73] on textarea "@linkedinmembers Your first home doesn’t have to feel out of reach. 🏠 A First-T…" at bounding box center [210, 100] width 240 height 106
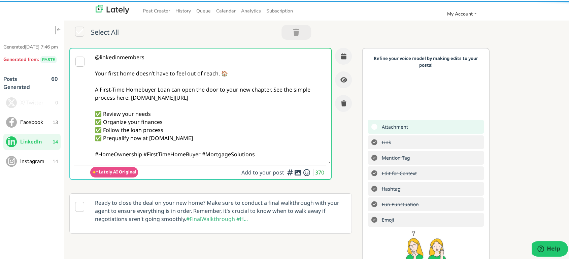
click at [271, 90] on textarea "@linkedinmembers Your first home doesn’t have to feel out of reach. 🏠 A First-T…" at bounding box center [210, 104] width 240 height 114
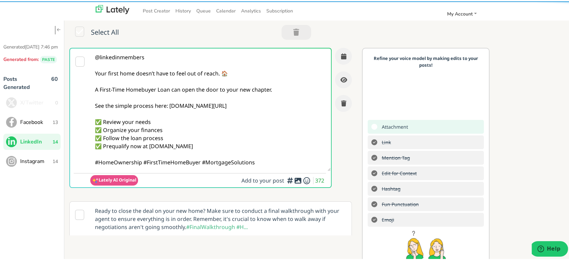
click at [144, 161] on textarea "@linkedinmembers Your first home doesn’t have to feel out of reach. 🏠 A First-T…" at bounding box center [210, 108] width 240 height 123
click at [141, 160] on textarea "@linkedinmembers Your first home doesn’t have to feel out of reach. 🏠 A First-T…" at bounding box center [210, 108] width 240 height 123
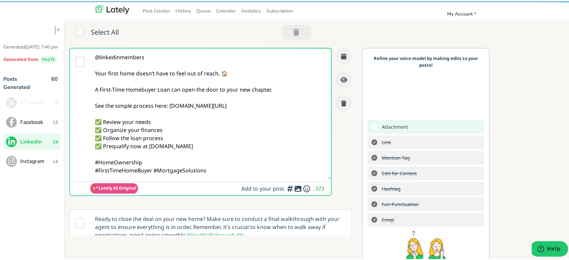
click at [217, 172] on textarea "@linkedinmembers Your first home doesn’t have to feel out of reach. 🏠 A First-T…" at bounding box center [210, 112] width 240 height 131
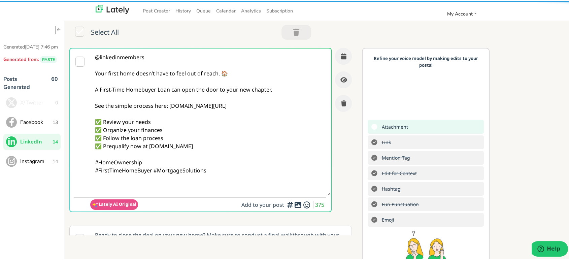
paste textarea "Follow Us On Our Social Media Platforms! Facebook: [URL][DOMAIN_NAME] LinkedIn:…"
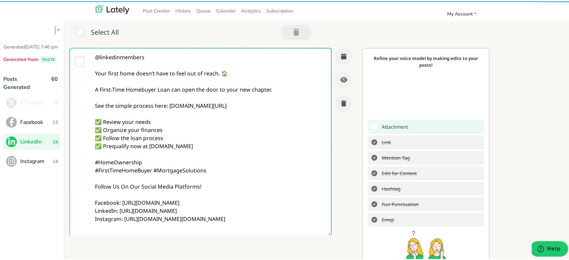
click at [150, 137] on textarea "@linkedinmembers Your first home doesn’t have to feel out of reach. 🏠 A First-T…" at bounding box center [210, 140] width 240 height 187
type textarea "@linkedinmembers Your first home doesn’t have to feel out of reach. 🏠 A First-T…"
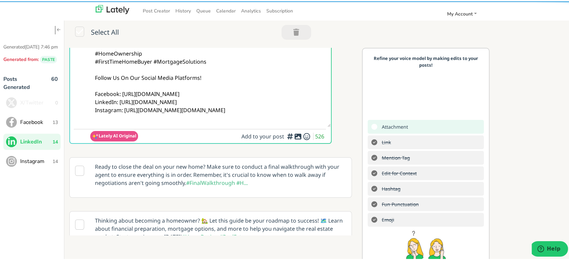
scroll to position [112, 0]
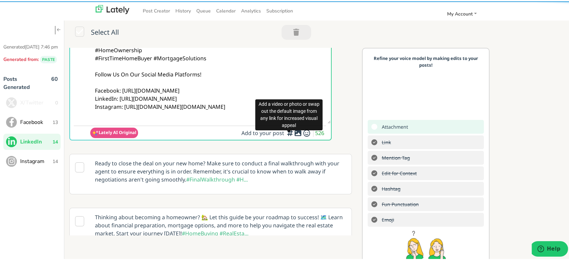
click at [286, 131] on div "Add a video or photo or swap out the default image from any link for increased …" at bounding box center [288, 113] width 67 height 35
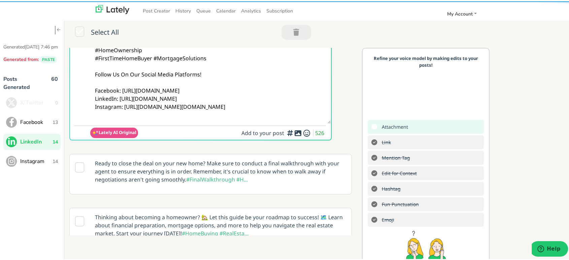
click at [128, 92] on textarea "@linkedinmembers Your first home doesn’t have to feel out of reach. 🏠 A First-T…" at bounding box center [210, 28] width 240 height 187
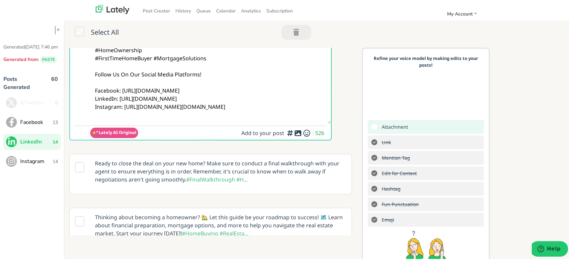
click at [290, 130] on div at bounding box center [289, 130] width 4 height 2
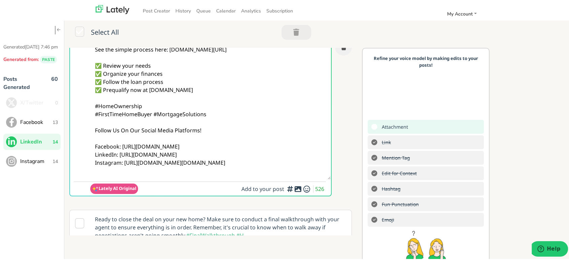
scroll to position [75, 0]
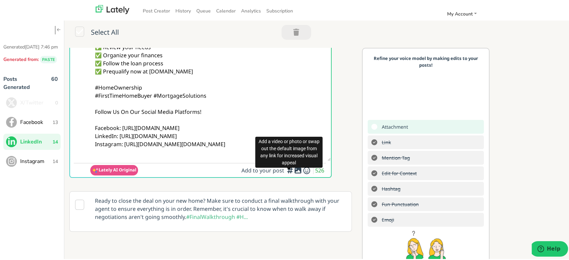
click at [294, 169] on icon at bounding box center [298, 169] width 8 height 0
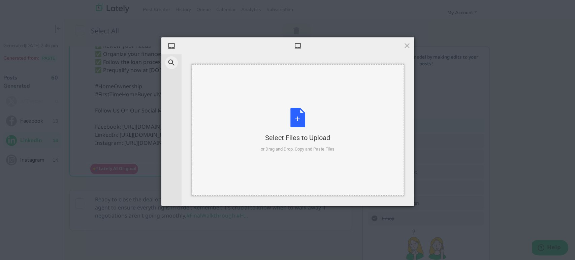
click at [256, 107] on div "Select Files to Upload or Drag and Drop, Copy and Paste Files" at bounding box center [298, 129] width 212 height 131
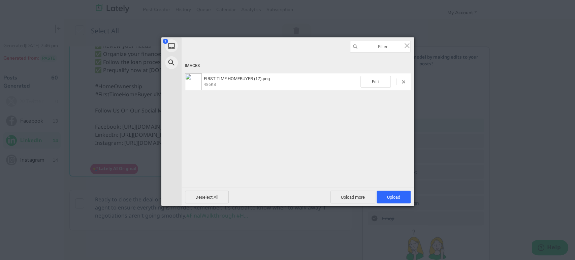
click at [410, 199] on div "Deselect All Upload more Upload 1" at bounding box center [298, 197] width 232 height 18
click at [389, 195] on span "Upload 1" at bounding box center [393, 197] width 13 height 5
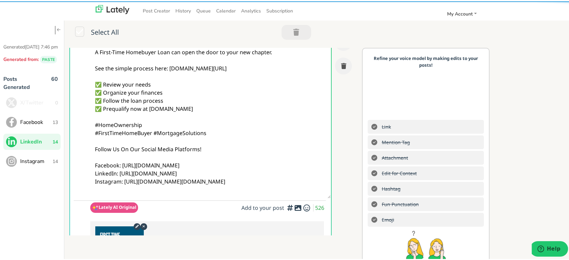
scroll to position [0, 0]
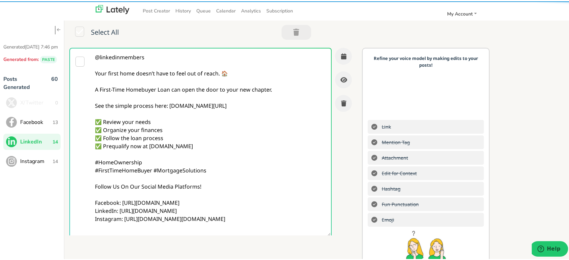
click at [258, 105] on textarea "@linkedinmembers Your first home doesn’t have to feel out of reach. 🏠 A First-T…" at bounding box center [210, 140] width 240 height 187
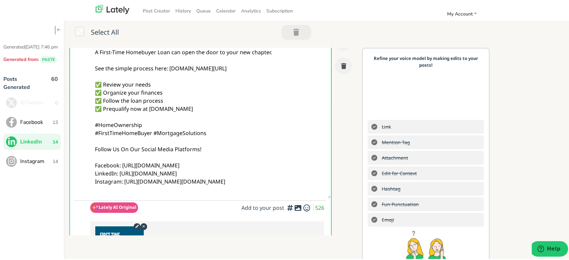
scroll to position [75, 0]
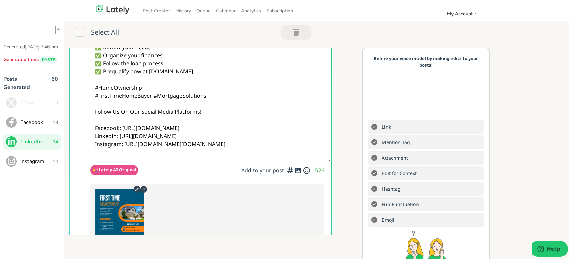
click at [294, 169] on icon at bounding box center [298, 169] width 8 height 0
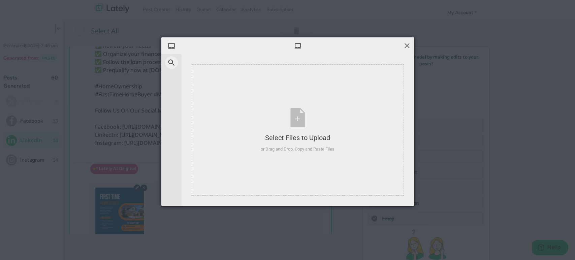
click at [406, 46] on span at bounding box center [406, 45] width 7 height 7
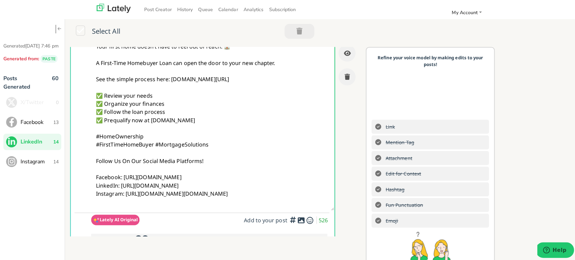
scroll to position [0, 0]
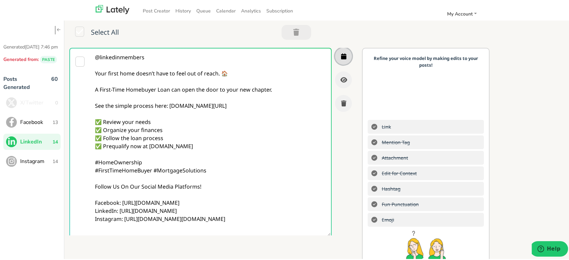
click at [335, 57] on button "button" at bounding box center [343, 54] width 17 height 17
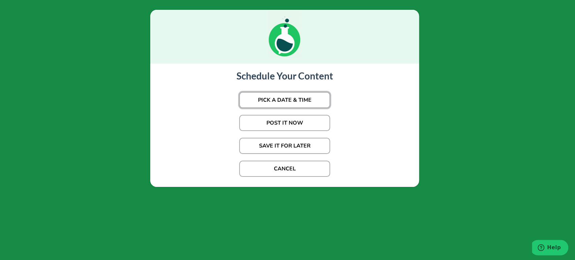
click at [301, 102] on button "PICK A DATE & TIME" at bounding box center [284, 100] width 91 height 16
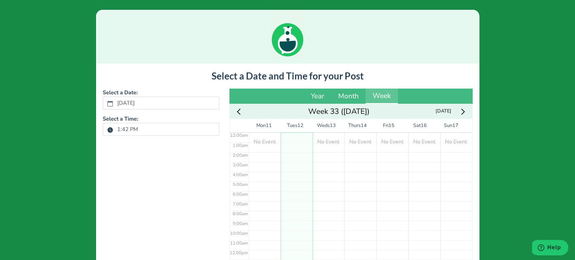
click at [124, 126] on label "1:42 PM" at bounding box center [127, 129] width 29 height 11
click at [113, 126] on button "1:42 PM" at bounding box center [110, 129] width 6 height 9
click at [117, 158] on icon "chevron up" at bounding box center [118, 158] width 5 height 5
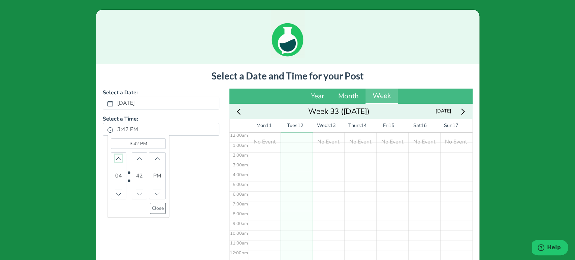
click at [117, 158] on icon "chevron up" at bounding box center [118, 158] width 5 height 5
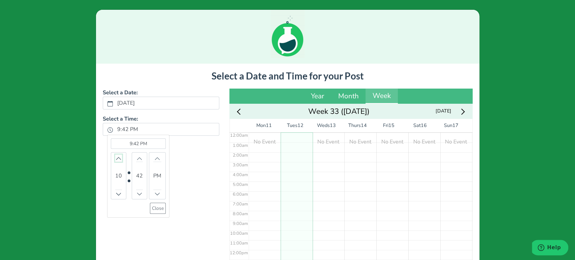
click at [117, 158] on icon "chevron up" at bounding box center [118, 158] width 5 height 5
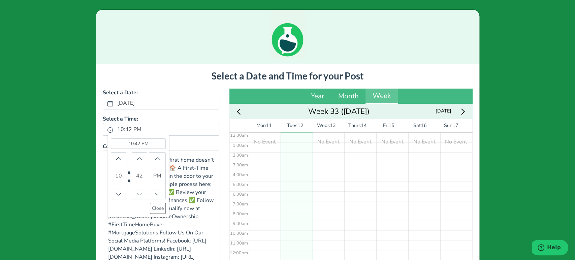
click at [138, 178] on bdi "42" at bounding box center [139, 176] width 7 height 8
click at [137, 174] on bdi "42" at bounding box center [139, 176] width 7 height 8
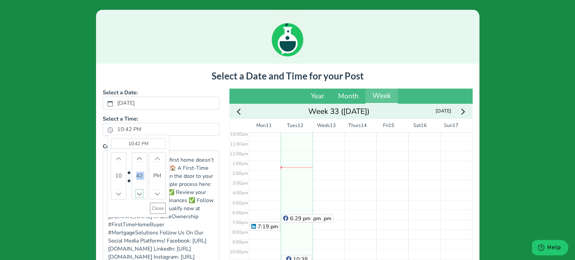
click at [137, 193] on icon "chevron up" at bounding box center [139, 193] width 5 height 5
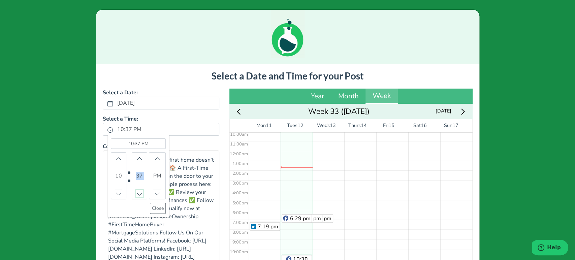
click at [137, 193] on icon "chevron up" at bounding box center [139, 193] width 5 height 5
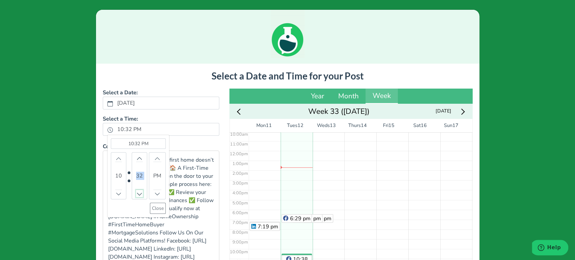
click at [137, 193] on icon "chevron up" at bounding box center [139, 193] width 5 height 5
click at [151, 205] on button "Close" at bounding box center [158, 208] width 16 height 11
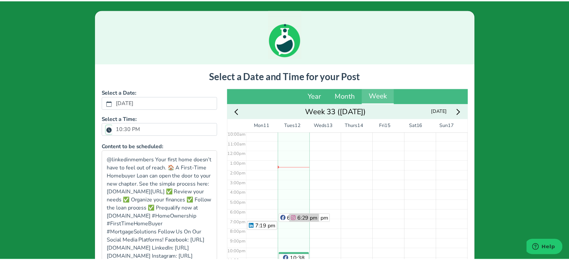
scroll to position [114, 0]
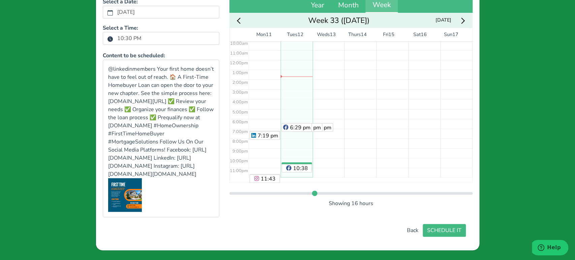
click at [428, 223] on div "Select a Date and Time for your Post Select a Date: [DATE] Select a Time: 10:30…" at bounding box center [288, 107] width 370 height 257
click at [445, 234] on button "SCHEDULE IT" at bounding box center [444, 230] width 43 height 13
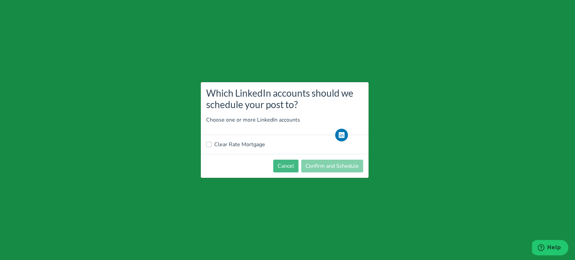
click at [240, 141] on label "Clear Rate Mortgage" at bounding box center [239, 144] width 51 height 8
click at [211, 141] on input "Clear Rate Mortgage" at bounding box center [208, 143] width 5 height 7
checkbox input "true"
click at [334, 169] on button "Confirm and Schedule" at bounding box center [332, 166] width 62 height 13
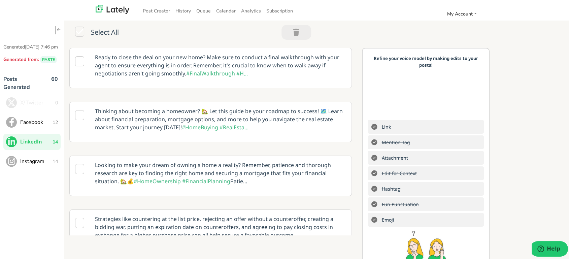
click at [59, 165] on button "Instagram 14" at bounding box center [31, 160] width 57 height 16
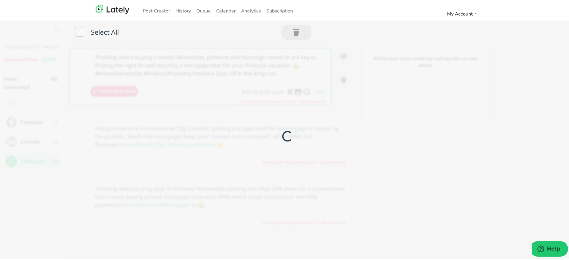
scroll to position [0, 0]
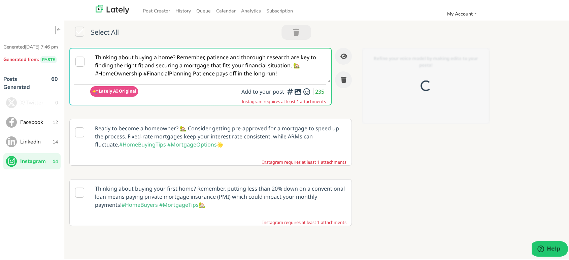
click at [174, 59] on textarea "Thinking about buying a home? Remember, patience and thorough research are key …" at bounding box center [210, 64] width 240 height 34
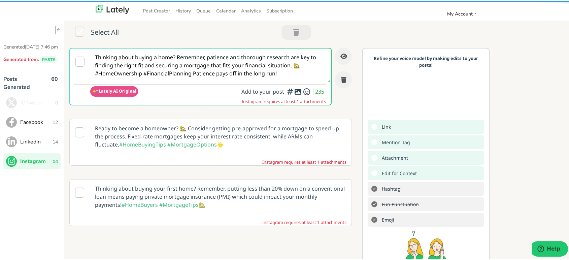
paste textarea "your first home? 🏡 A First-Time Homebuyer Loan could be your way in. Tap the li…"
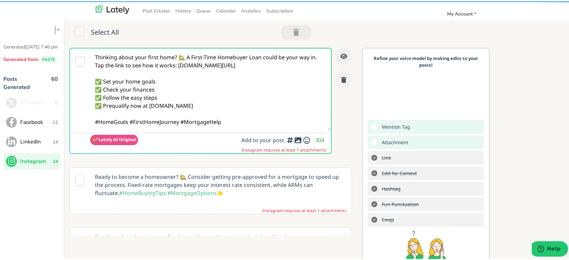
click at [187, 60] on textarea "Thinking about your first home? 🏡 A First-Time Homebuyer Loan could be your way…" at bounding box center [210, 88] width 240 height 82
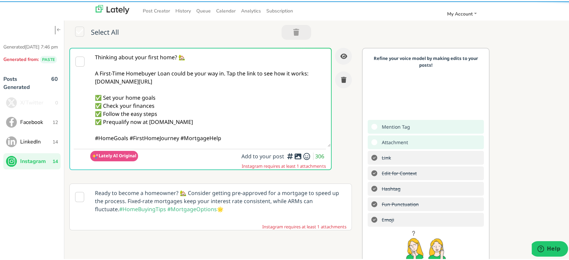
click at [226, 72] on textarea "Thinking about your first home? 🏡 A First-Time Homebuyer Loan could be your way…" at bounding box center [210, 96] width 240 height 98
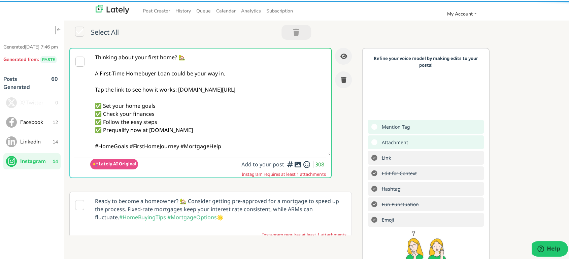
click at [130, 147] on textarea "Thinking about your first home? 🏡 A First-Time Homebuyer Loan could be your way…" at bounding box center [210, 100] width 240 height 106
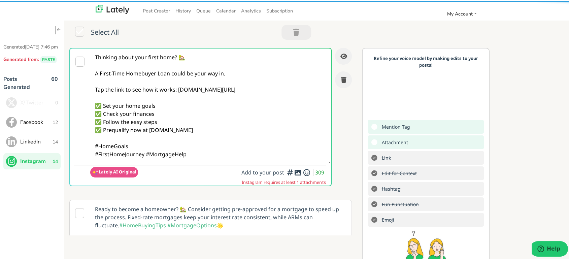
click at [224, 171] on div "Lately AI Original Add to your post 309" at bounding box center [208, 172] width 236 height 12
click at [215, 150] on textarea "Thinking about your first home? 🏡 A First-Time Homebuyer Loan could be your way…" at bounding box center [210, 104] width 240 height 114
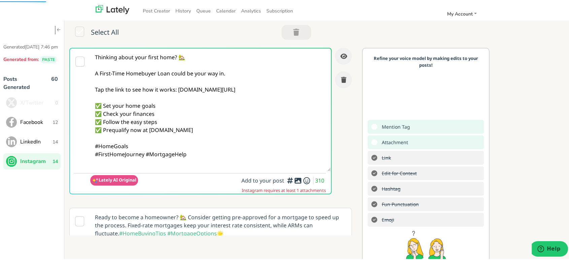
paste textarea "Follow Us On Our Social Media Platforms! Facebook: [URL][DOMAIN_NAME] LinkedIn:…"
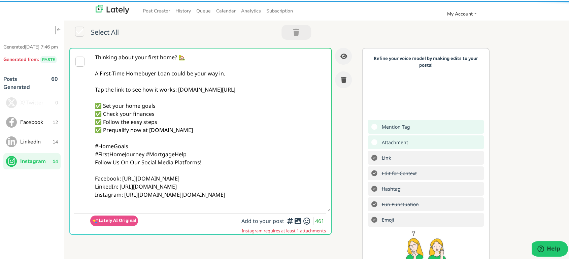
click at [199, 150] on textarea "Thinking about your first home? 🏡 A First-Time Homebuyer Loan could be your way…" at bounding box center [210, 128] width 240 height 163
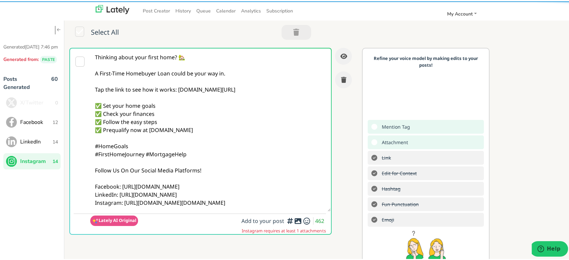
type textarea "Thinking about your first home? 🏡 A First-Time Homebuyer Loan could be your way…"
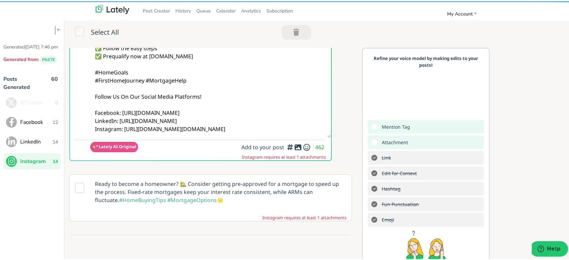
scroll to position [75, 0]
click at [292, 145] on span "Add to your post 462" at bounding box center [283, 144] width 85 height 7
click at [294, 145] on icon at bounding box center [298, 145] width 8 height 0
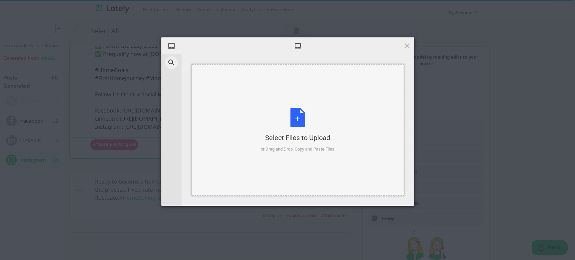
click at [261, 123] on div "Select Files to Upload or Drag and Drop, Copy and Paste Files" at bounding box center [298, 130] width 74 height 45
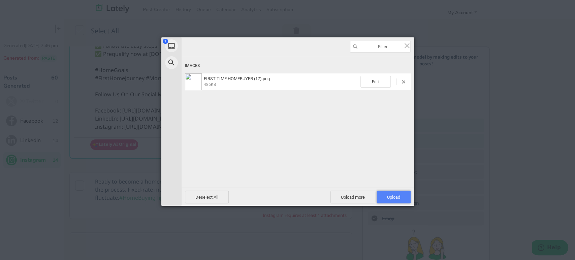
click at [388, 199] on span "Upload 1" at bounding box center [393, 197] width 13 height 5
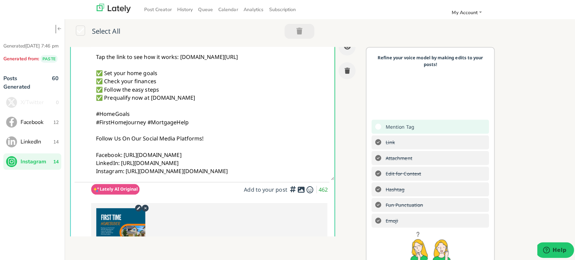
scroll to position [0, 0]
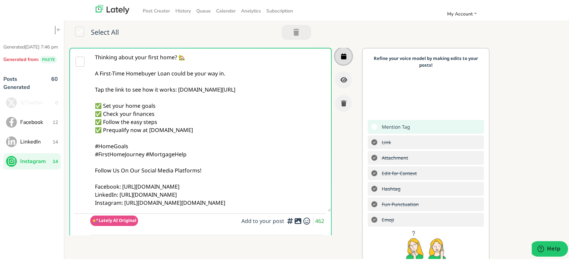
click at [341, 57] on icon "button" at bounding box center [343, 55] width 5 height 6
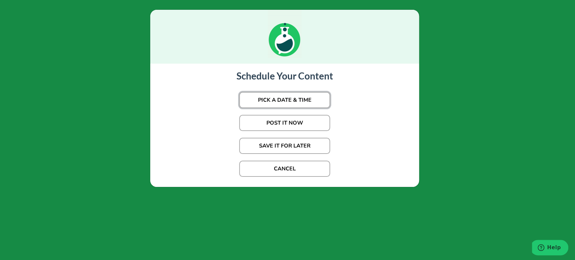
click at [267, 101] on button "PICK A DATE & TIME" at bounding box center [284, 100] width 91 height 16
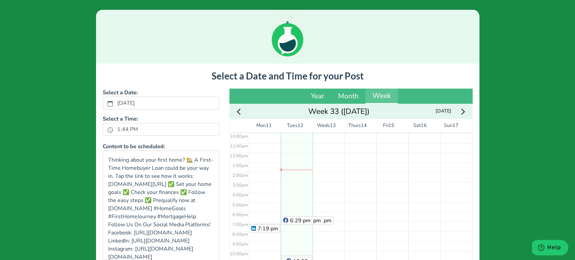
scroll to position [99, 0]
click at [121, 129] on label "1:44 PM" at bounding box center [127, 129] width 29 height 11
click at [113, 129] on button "1:44 PM" at bounding box center [110, 129] width 6 height 9
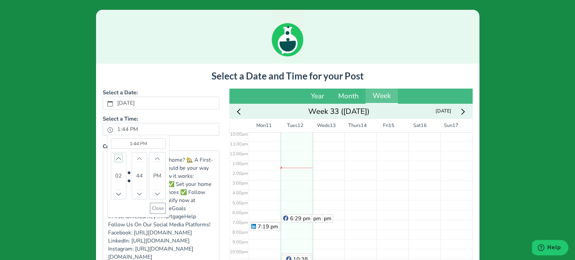
click at [116, 156] on icon "chevron up" at bounding box center [118, 158] width 5 height 5
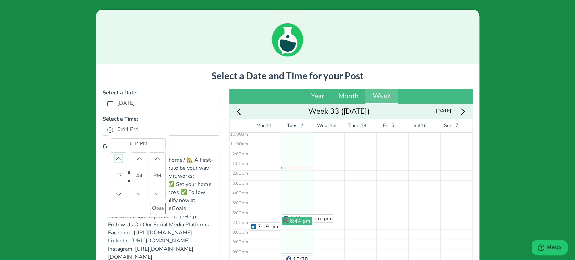
click at [116, 156] on icon "chevron up" at bounding box center [118, 158] width 5 height 5
click at [138, 191] on button "Decrement" at bounding box center [139, 193] width 7 height 7
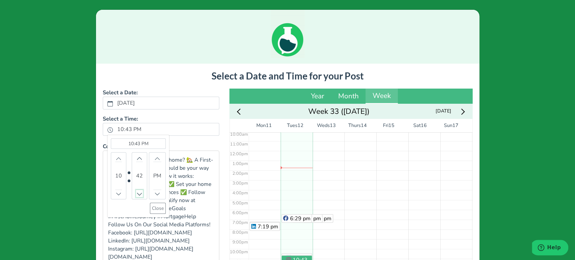
click at [138, 191] on button "Decrement" at bounding box center [139, 193] width 7 height 7
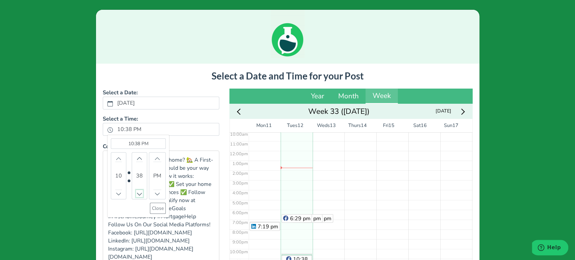
click at [138, 191] on button "Decrement" at bounding box center [139, 193] width 7 height 7
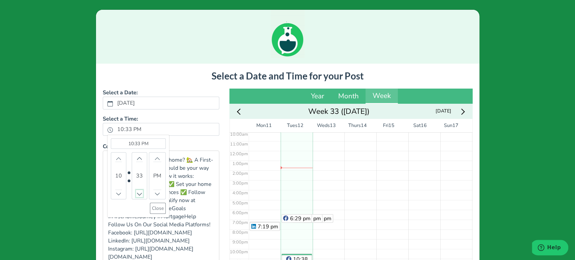
click at [138, 191] on button "Decrement" at bounding box center [139, 193] width 7 height 7
click at [151, 204] on button "Close" at bounding box center [158, 208] width 16 height 11
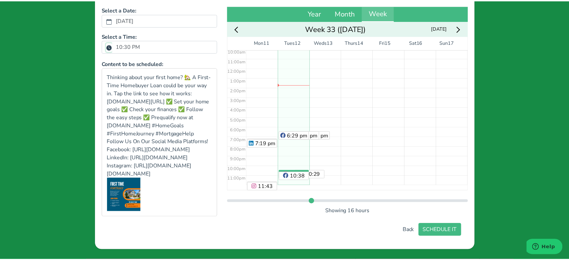
scroll to position [106, 0]
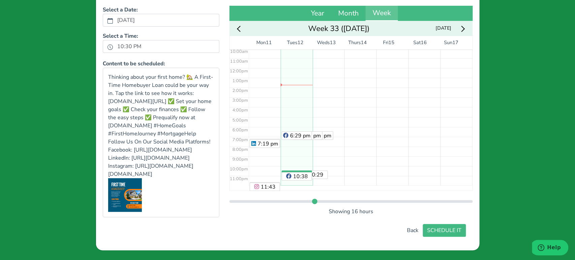
click at [458, 234] on div "Select a Date and Time for your Post Select a Date: [DATE] Select a Time: 10:30…" at bounding box center [287, 115] width 383 height 269
click at [444, 229] on button "SCHEDULE IT" at bounding box center [444, 230] width 43 height 13
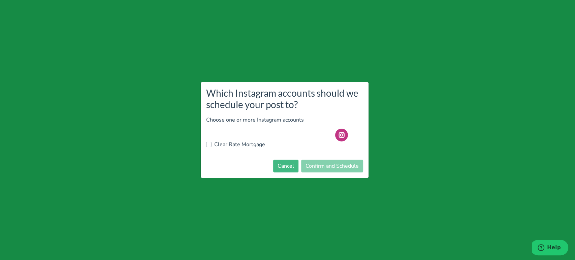
click at [238, 143] on label "Clear Rate Mortgage" at bounding box center [239, 144] width 51 height 8
click at [211, 143] on input "Clear Rate Mortgage" at bounding box center [208, 143] width 5 height 7
checkbox input "true"
click at [333, 167] on button "Confirm and Schedule" at bounding box center [332, 166] width 62 height 13
